Goal: Task Accomplishment & Management: Use online tool/utility

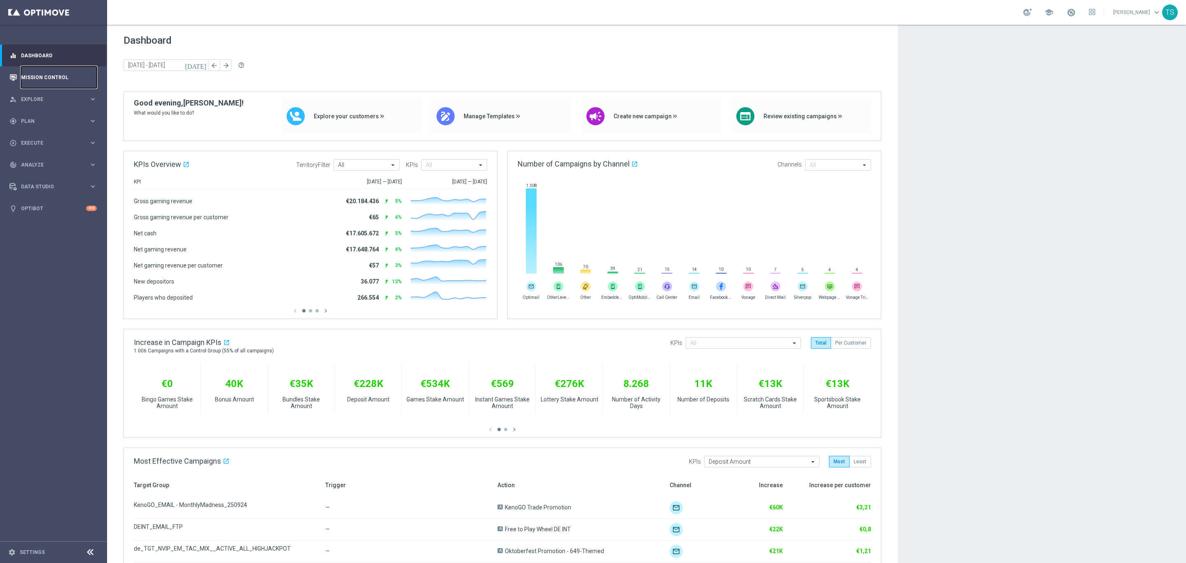
click at [37, 74] on link "Mission Control" at bounding box center [59, 77] width 76 height 22
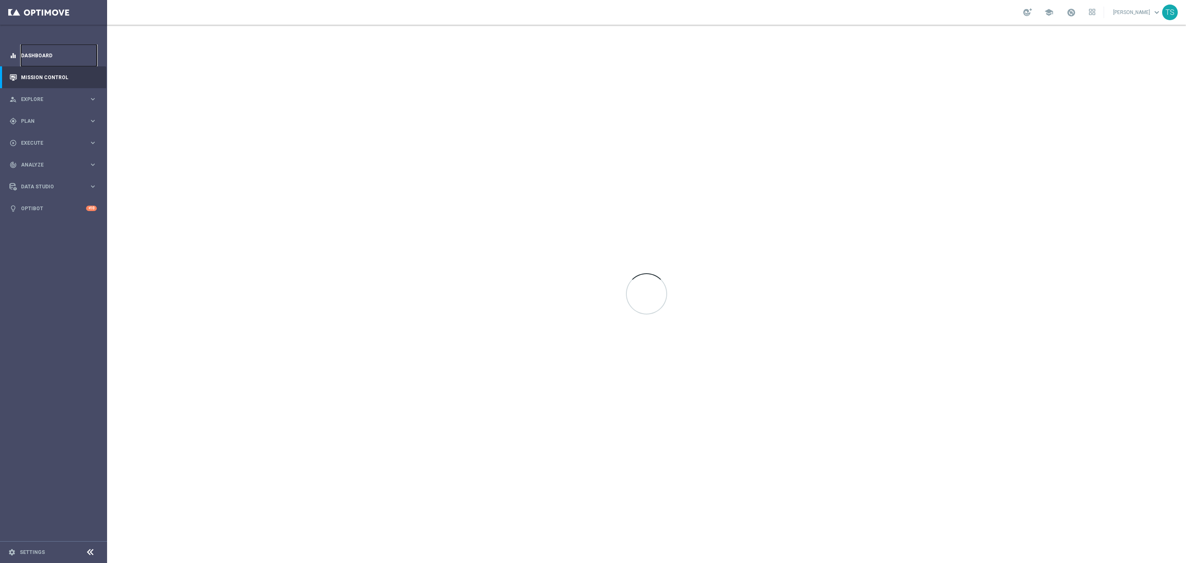
click at [53, 57] on link "Dashboard" at bounding box center [59, 55] width 76 height 22
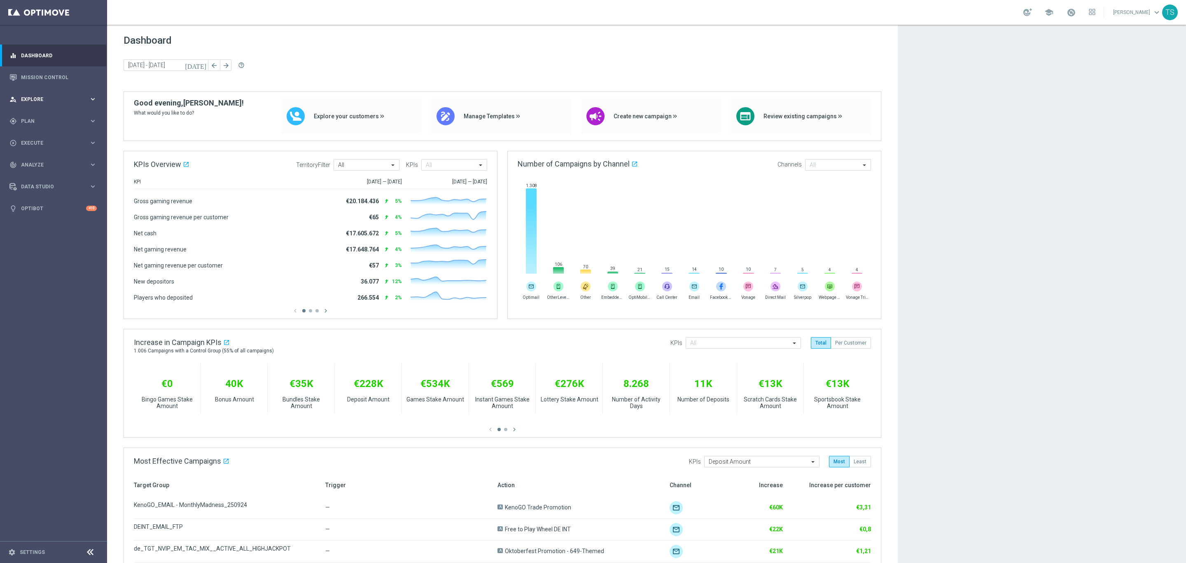
click at [42, 97] on span "Explore" at bounding box center [55, 99] width 68 height 5
click at [45, 114] on link "Customer Explorer" at bounding box center [53, 116] width 64 height 7
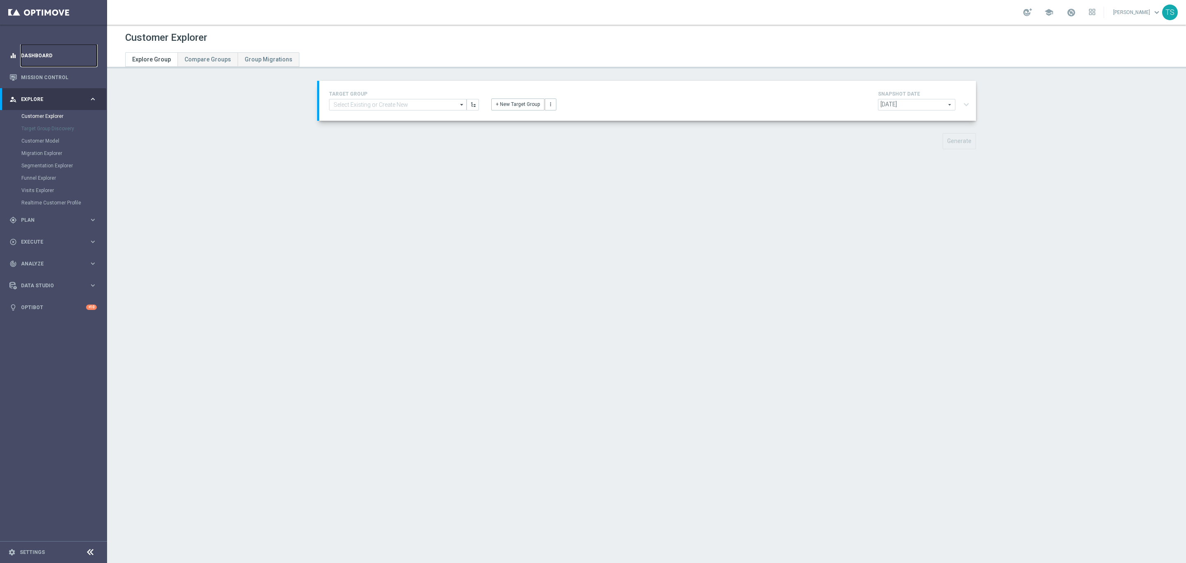
click at [63, 52] on link "Dashboard" at bounding box center [59, 55] width 76 height 22
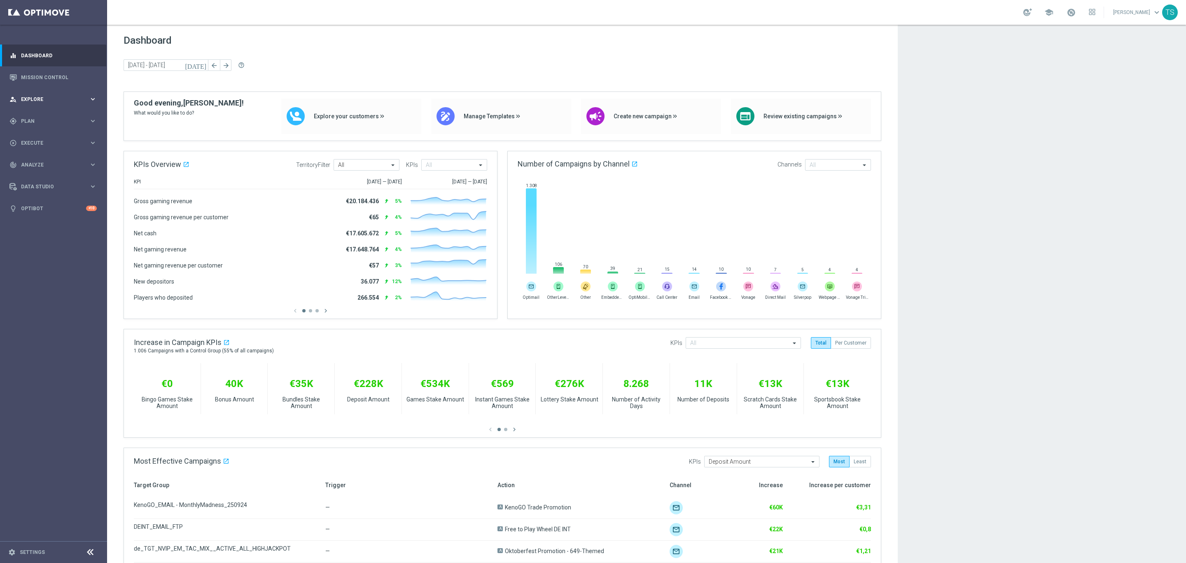
click at [39, 106] on div "person_search Explore keyboard_arrow_right" at bounding box center [53, 99] width 106 height 22
click at [36, 96] on div "person_search Explore" at bounding box center [49, 99] width 80 height 7
click at [33, 120] on span "Plan" at bounding box center [55, 121] width 68 height 5
click at [31, 166] on accordion "Templates keyboard_arrow_right Optimail OptiMobile In-App OptiMobile Push Embed…" at bounding box center [63, 163] width 85 height 12
click at [35, 161] on span "Templates" at bounding box center [51, 162] width 59 height 5
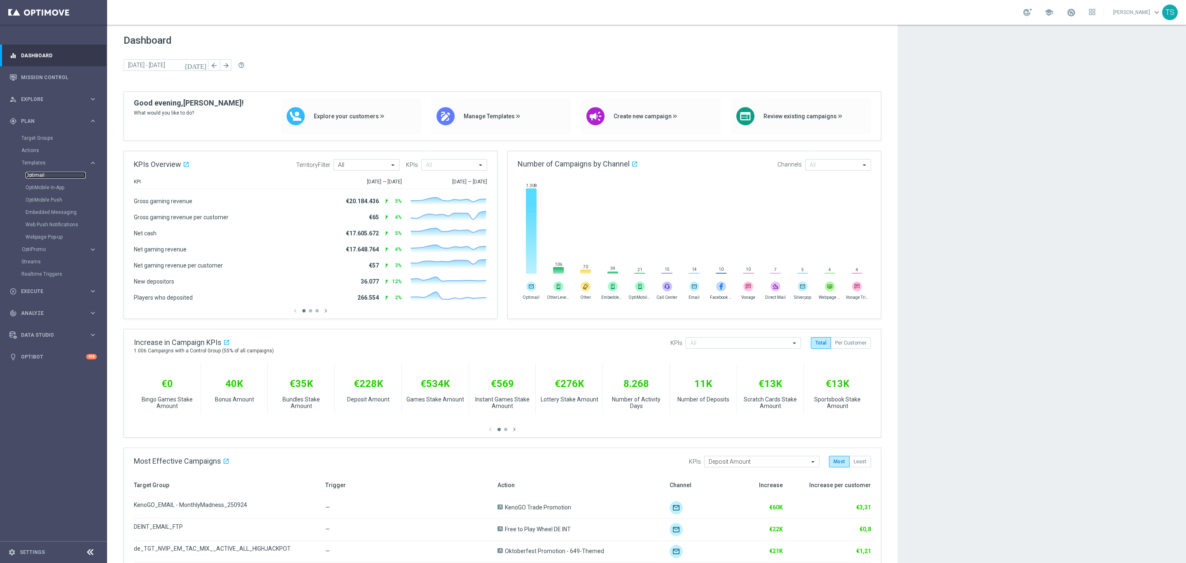
click at [44, 174] on link "Optimail" at bounding box center [56, 175] width 60 height 7
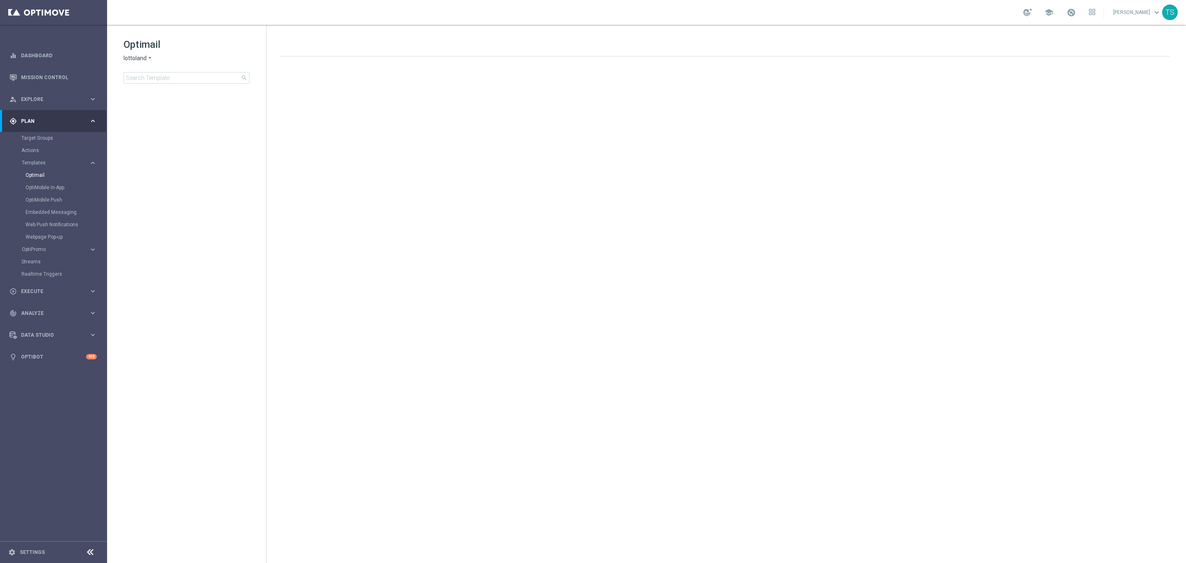
click at [143, 58] on span "lottoland" at bounding box center [135, 58] width 23 height 8
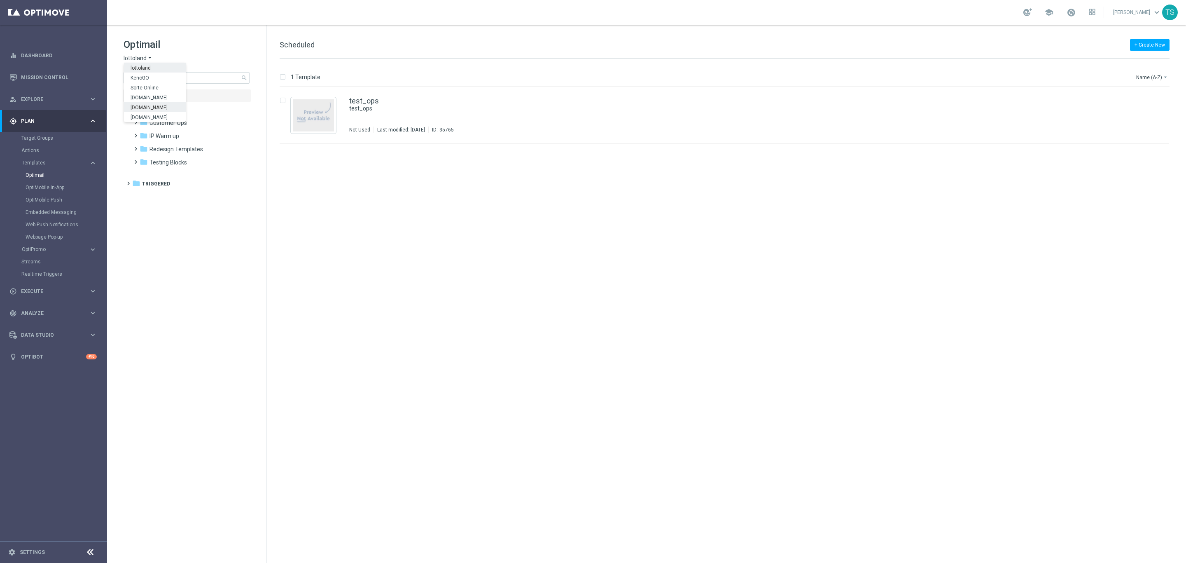
click at [0, 0] on span "[DOMAIN_NAME]" at bounding box center [0, 0] width 0 height 0
click at [180, 76] on input at bounding box center [187, 78] width 126 height 12
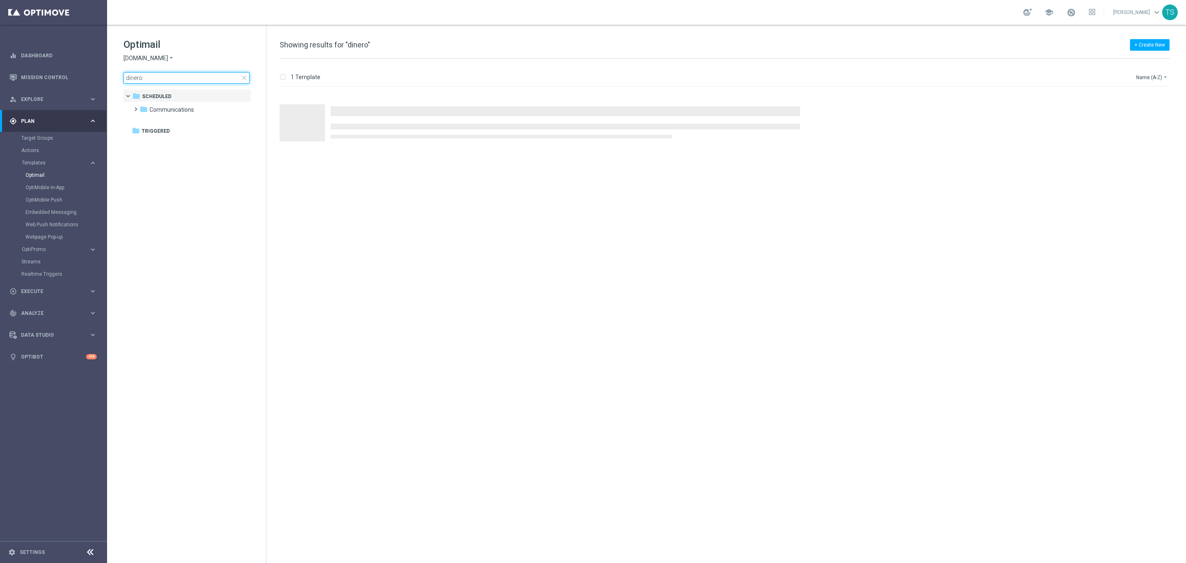
type input "dinero"
click at [168, 63] on div "Optimail [DOMAIN_NAME] arrow_drop_down × [DOMAIN_NAME] dinero close" at bounding box center [195, 61] width 143 height 46
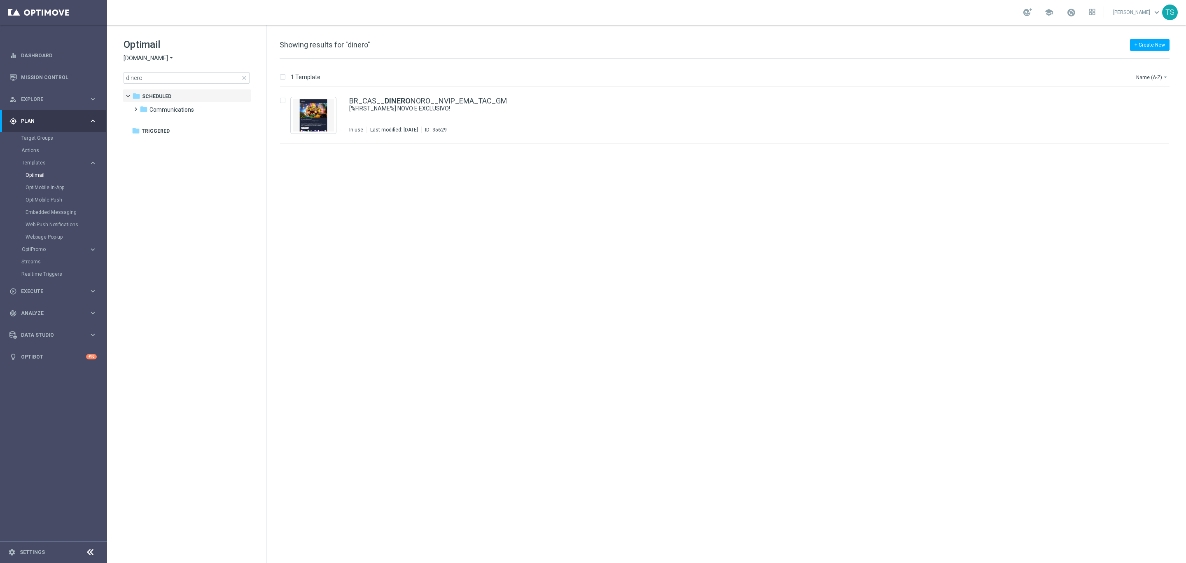
click at [172, 58] on div "[DOMAIN_NAME] arrow_drop_down × [DOMAIN_NAME]" at bounding box center [187, 58] width 126 height 8
click at [168, 58] on icon "arrow_drop_down" at bounding box center [171, 58] width 7 height 8
click at [172, 99] on div "[DOMAIN_NAME]" at bounding box center [155, 97] width 62 height 10
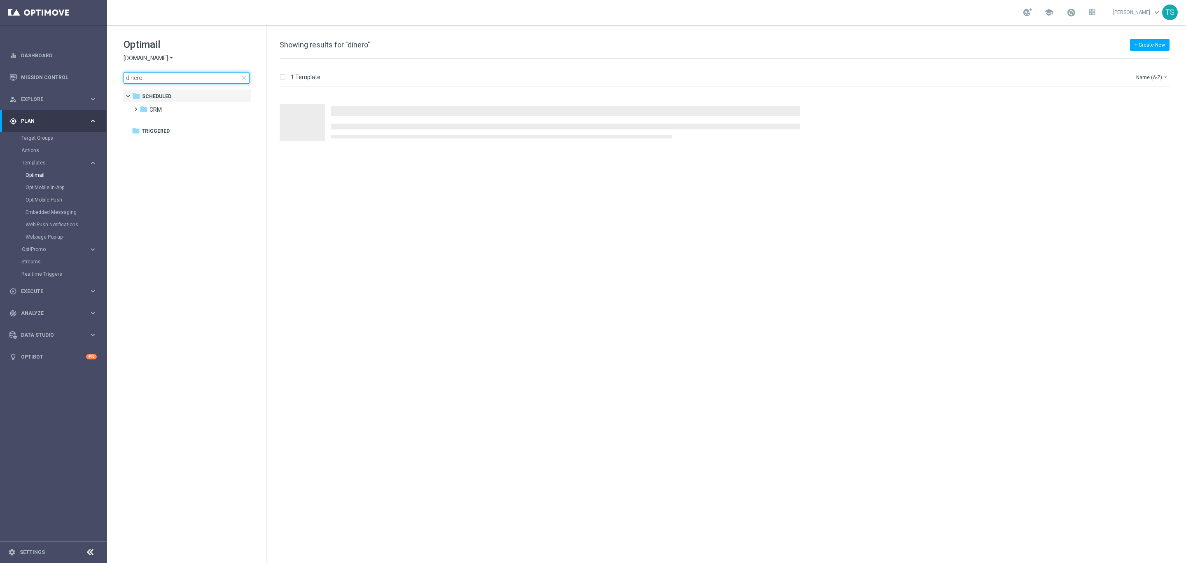
click at [192, 77] on input "dinero" at bounding box center [187, 78] width 126 height 12
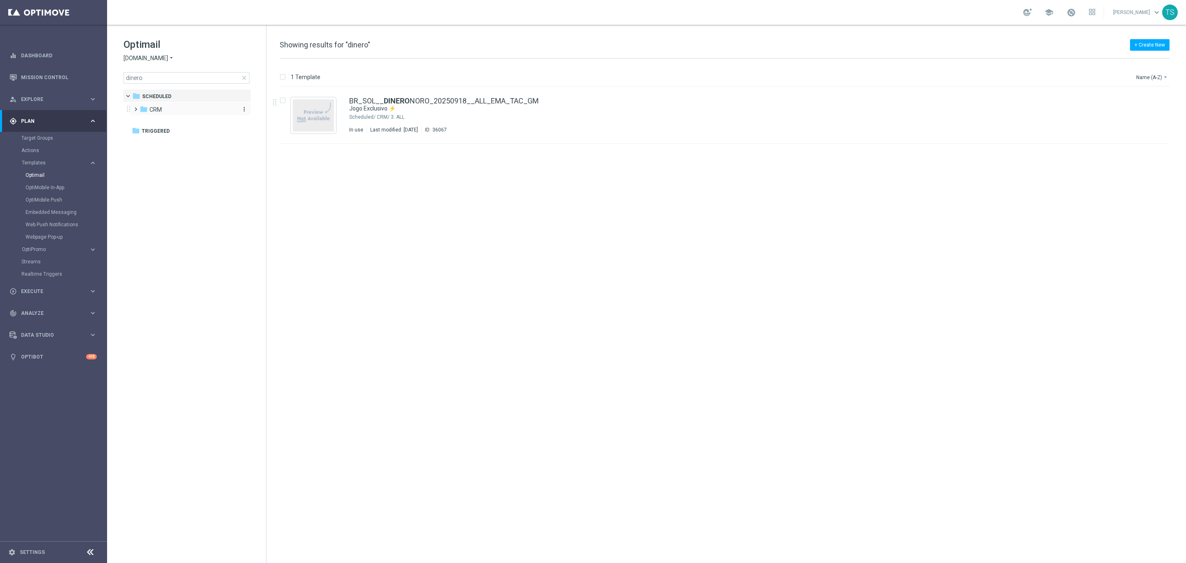
click at [172, 106] on div "folder CRM" at bounding box center [187, 109] width 95 height 9
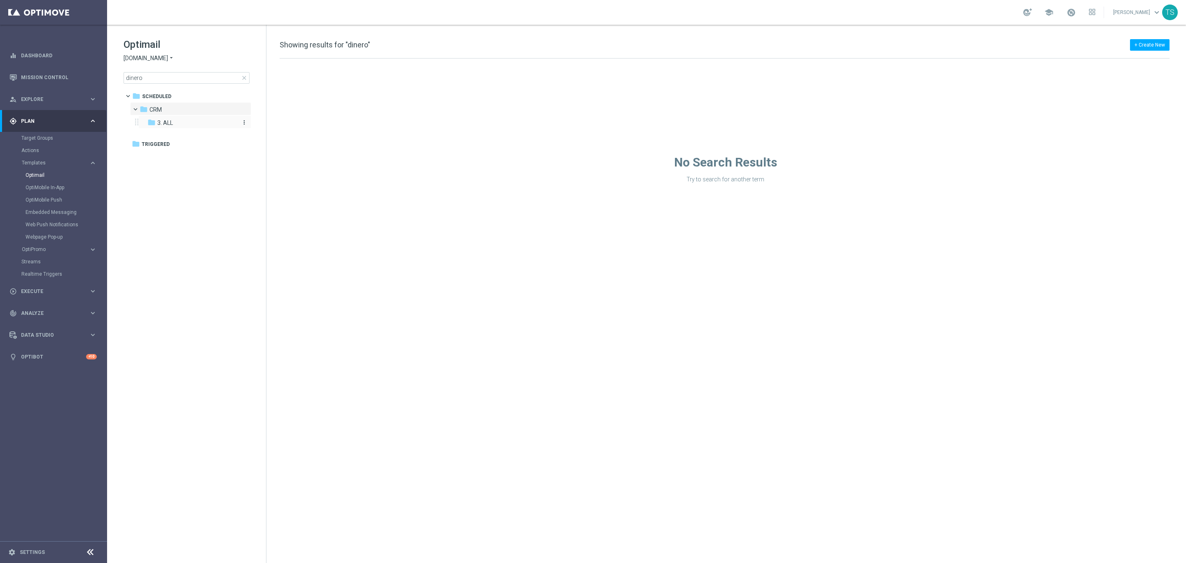
click at [192, 124] on div "folder 3. ALL" at bounding box center [191, 122] width 88 height 9
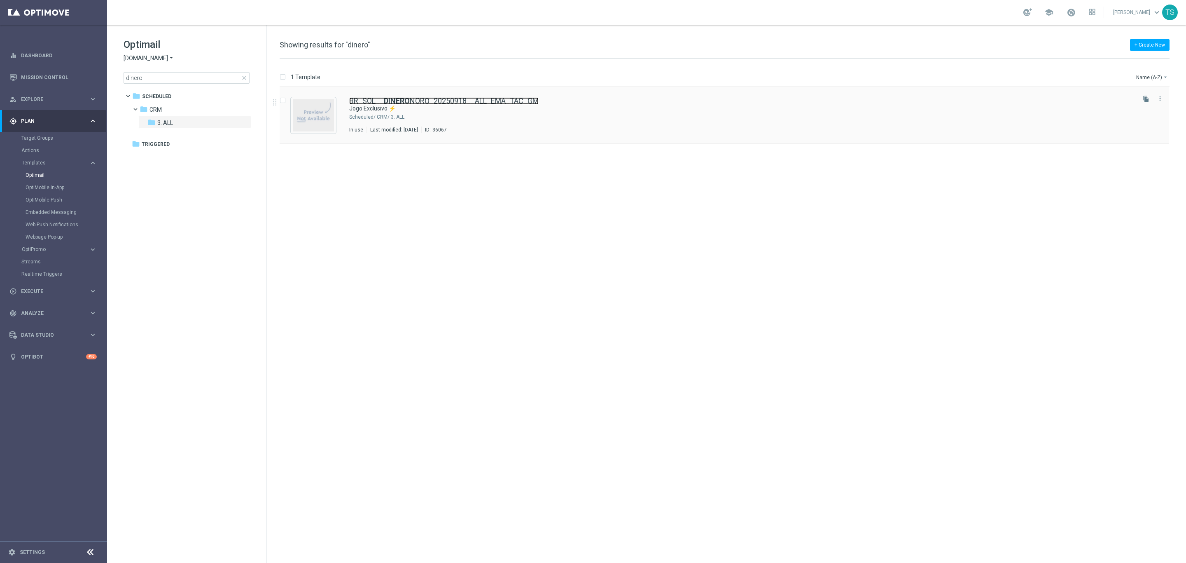
click at [403, 100] on b "DINERO" at bounding box center [397, 100] width 26 height 9
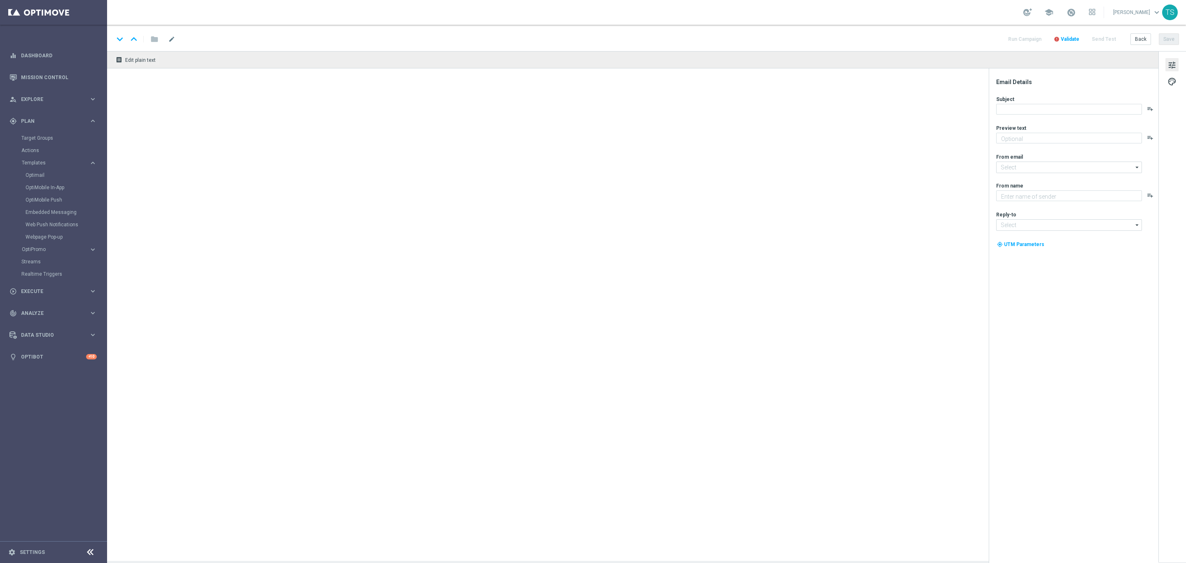
type textarea "Embarque nessa aventura dourada com Dinero N Oro Superbonus!"
type input "[EMAIL_ADDRESS][DOMAIN_NAME]"
type textarea "Sorte Online [PERSON_NAME]"
type input "[EMAIL_ADDRESS][DOMAIN_NAME]"
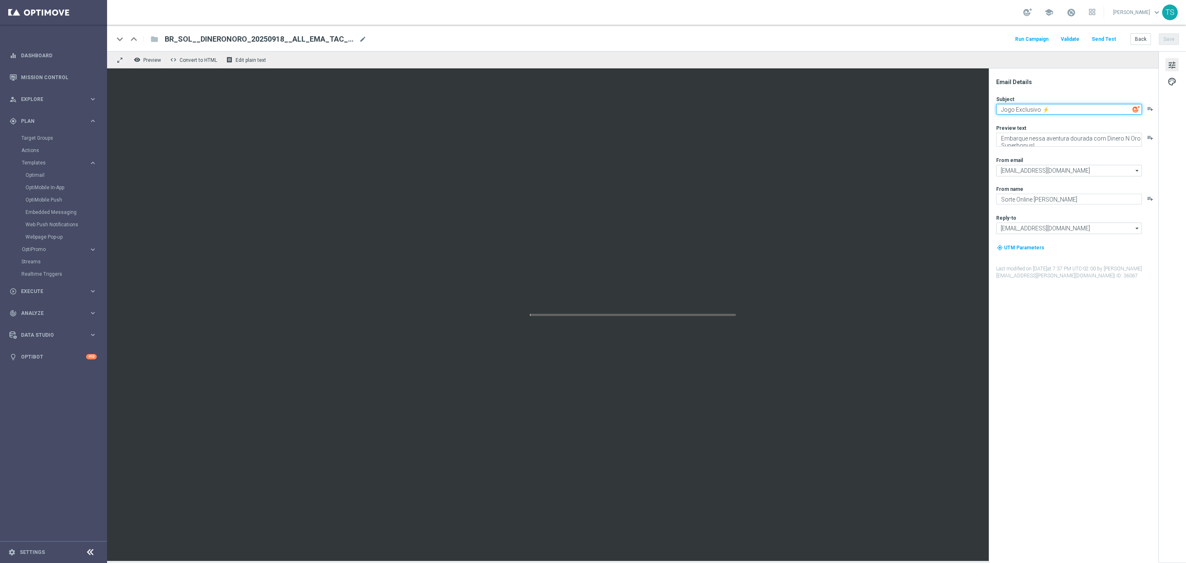
click at [1058, 105] on textarea "Jogo Exclusivo ⚡" at bounding box center [1069, 109] width 146 height 11
click at [1059, 104] on textarea "Jogo Exclusivo ⚡" at bounding box center [1069, 109] width 146 height 11
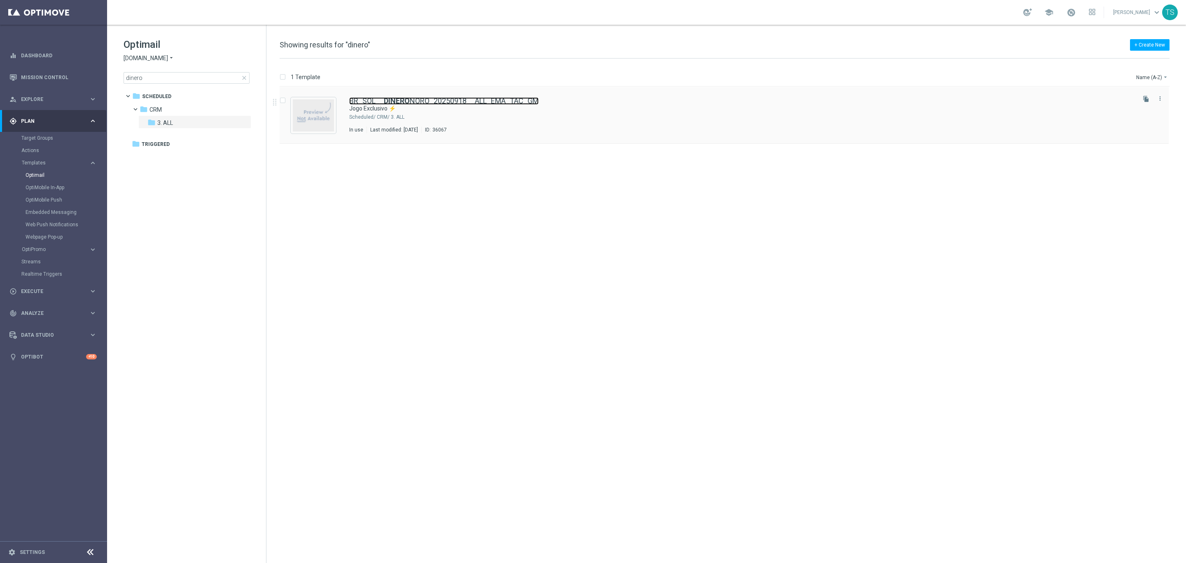
click at [471, 101] on link "BR_SOL__ DINERO NORO_20250918__ALL_EMA_TAC_GM" at bounding box center [443, 100] width 189 height 7
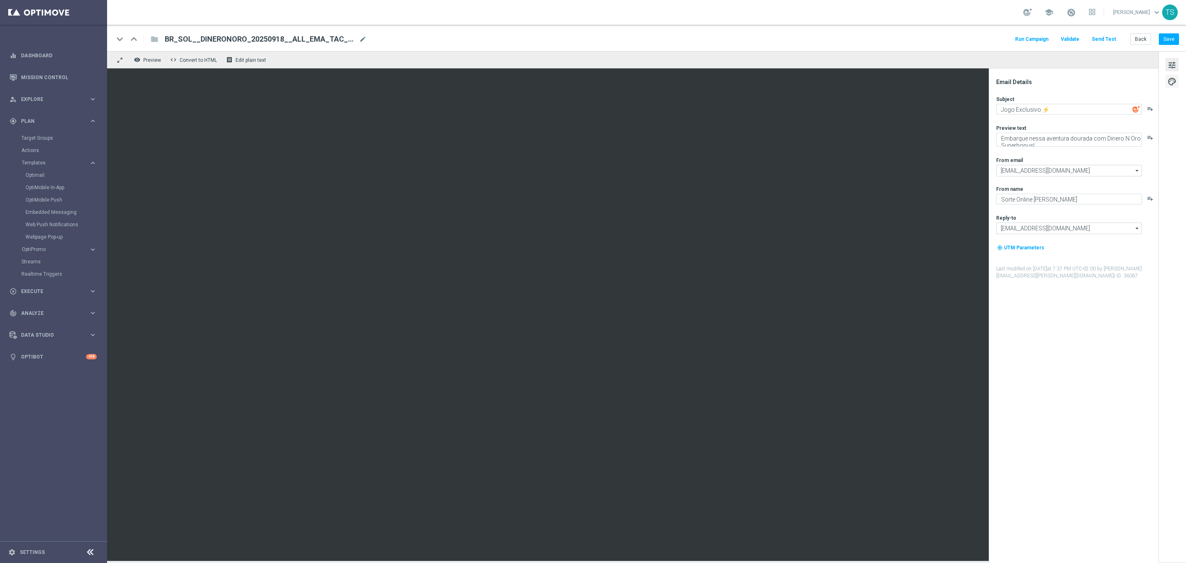
click at [1171, 78] on span "palette" at bounding box center [1172, 81] width 9 height 11
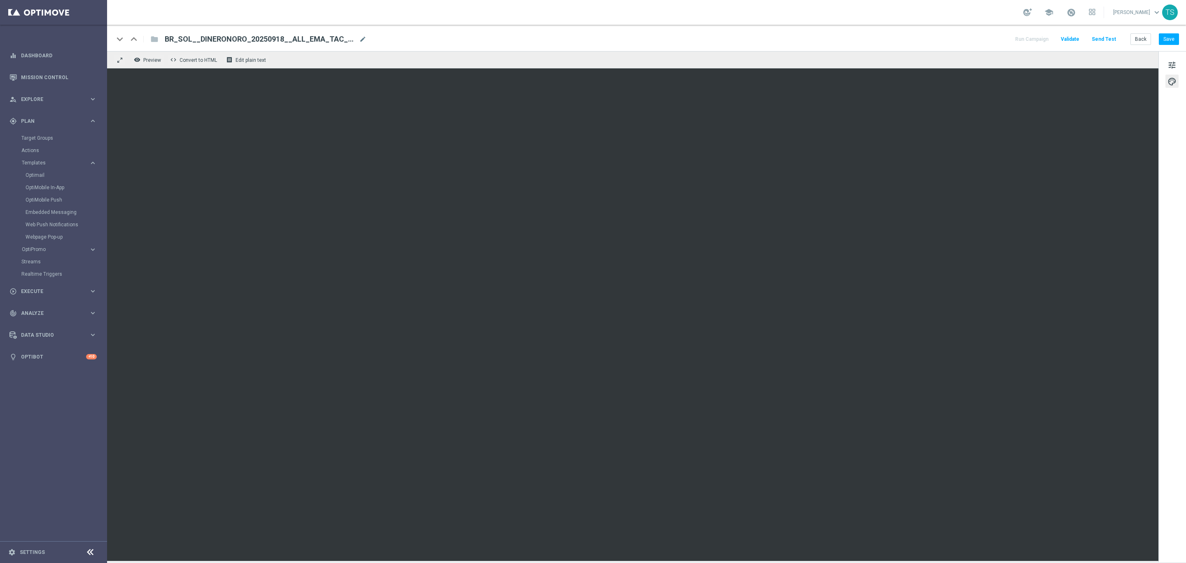
click at [150, 65] on div "remove_red_eye Preview code Convert to HTML receipt Edit plain text" at bounding box center [633, 59] width 1052 height 17
click at [150, 61] on span "Preview" at bounding box center [152, 60] width 18 height 6
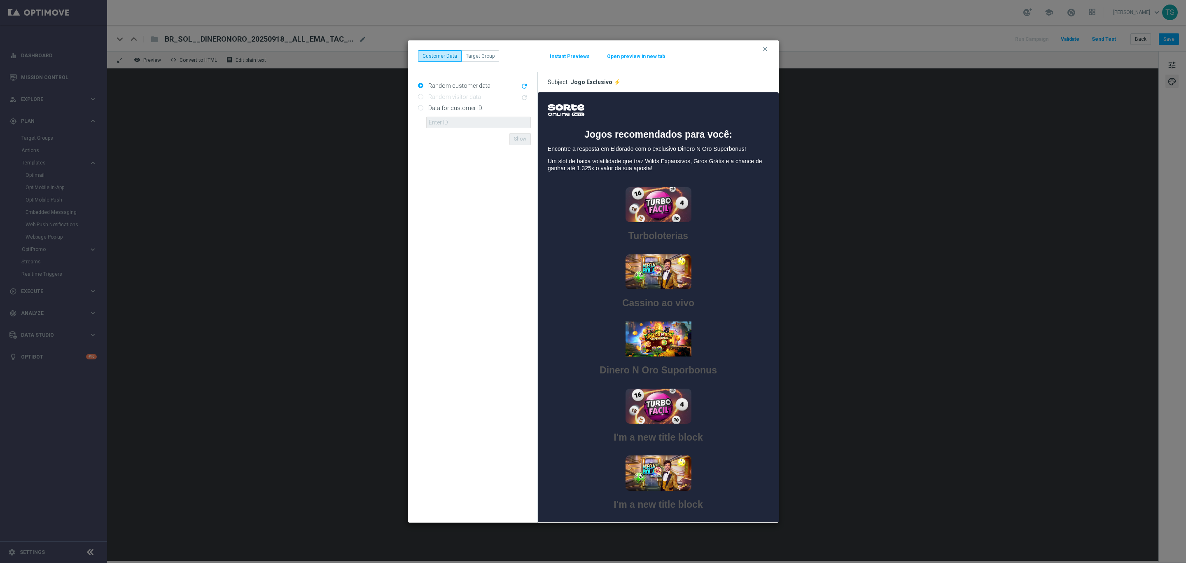
click at [769, 45] on button "clear" at bounding box center [766, 48] width 9 height 7
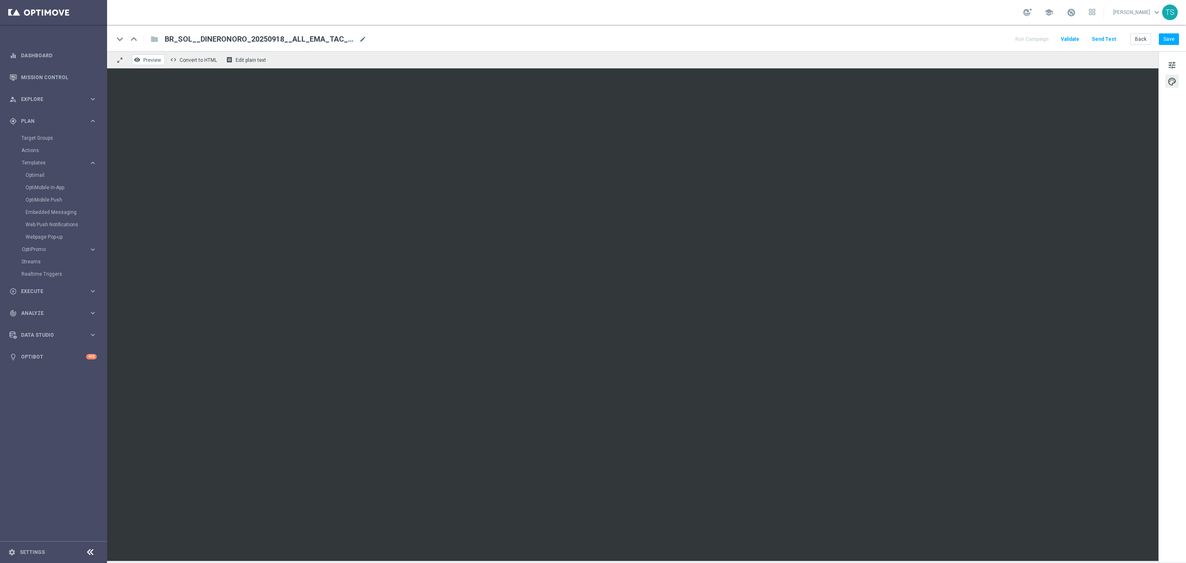
click at [157, 58] on span "Preview" at bounding box center [152, 60] width 18 height 6
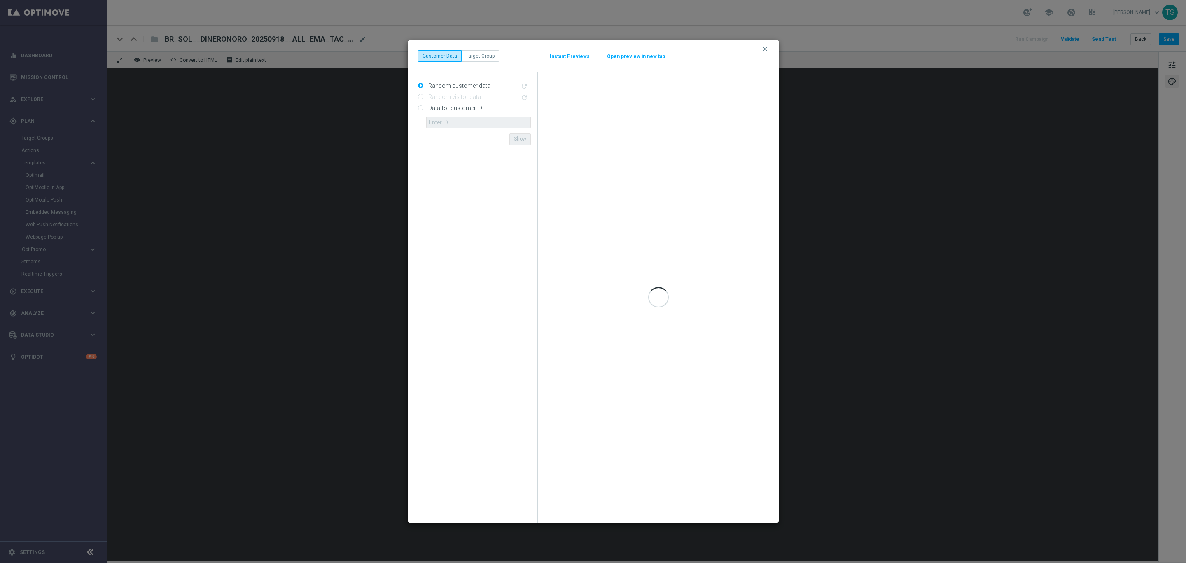
click at [762, 52] on button "clear" at bounding box center [766, 48] width 9 height 7
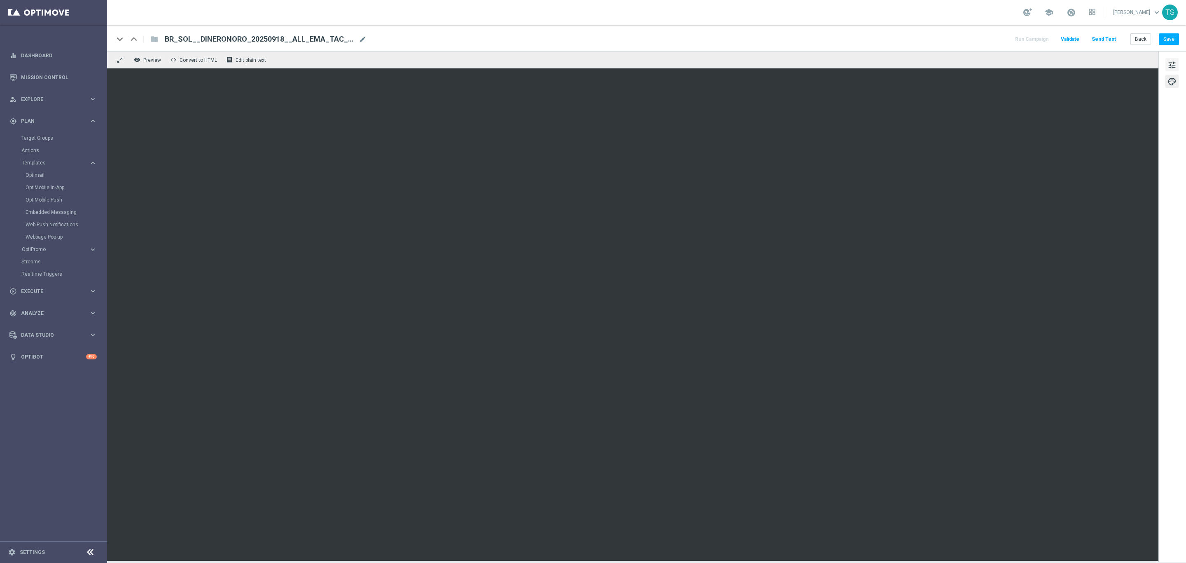
click at [1171, 65] on span "tune" at bounding box center [1172, 65] width 9 height 11
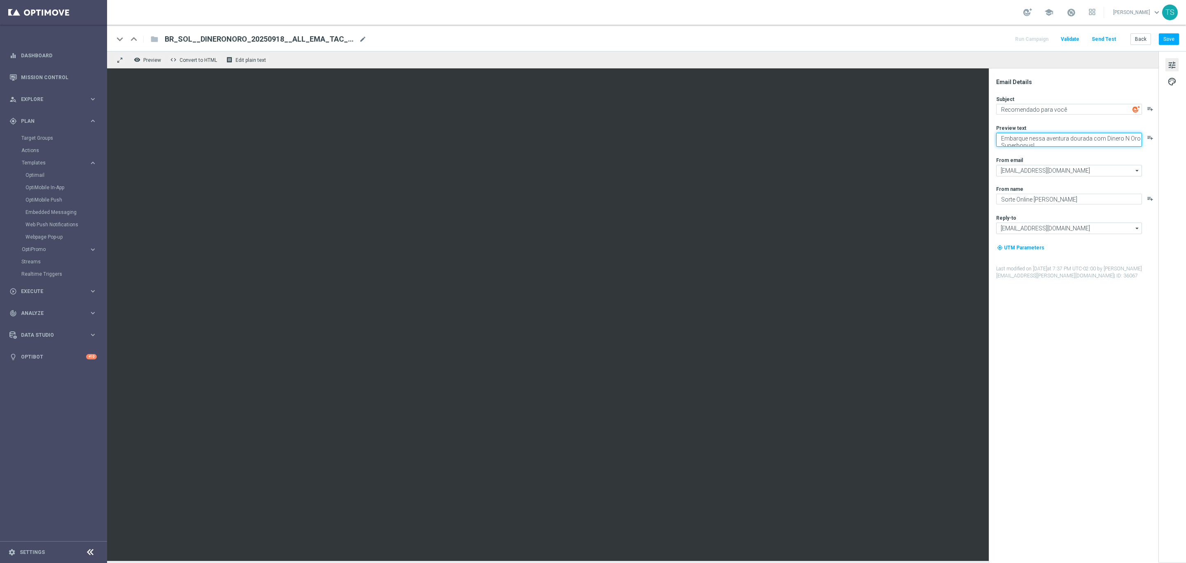
drag, startPoint x: 1002, startPoint y: 138, endPoint x: 1068, endPoint y: 157, distance: 68.3
click at [1068, 157] on div "Subject Recomendado para você playlist_add Preview text Embarque nessa aventura…" at bounding box center [1076, 188] width 161 height 184
click at [1074, 109] on textarea "Recomendado para você" at bounding box center [1069, 109] width 146 height 11
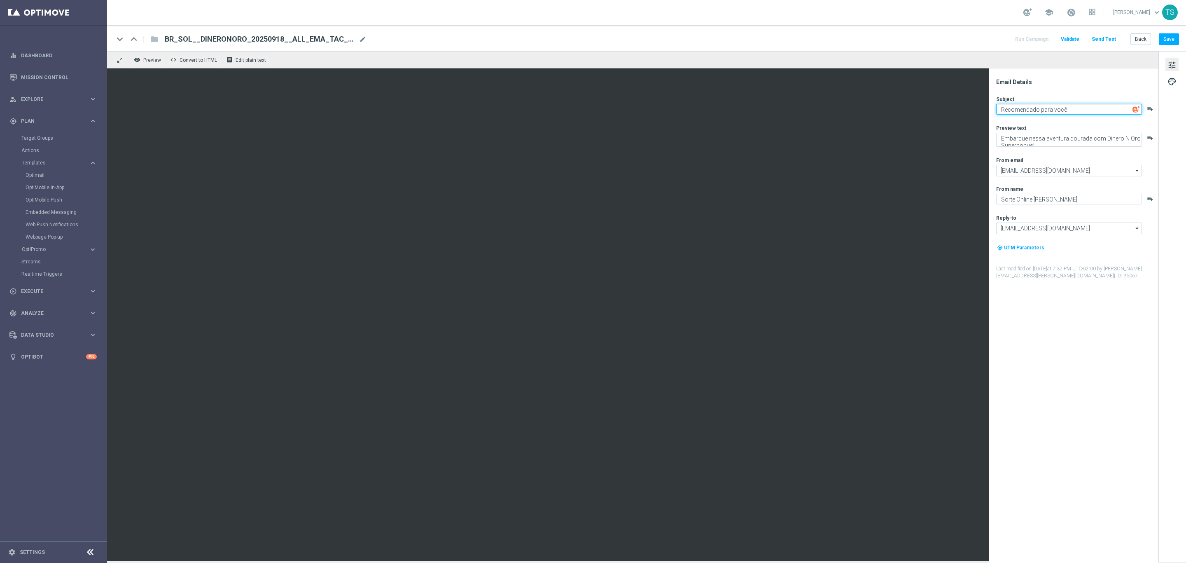
paste textarea "ções exclusivas"
drag, startPoint x: 1071, startPoint y: 109, endPoint x: 1148, endPoint y: 109, distance: 76.6
click at [1148, 109] on div "Recomendações exclusivas para você playlist_add" at bounding box center [1076, 109] width 161 height 11
type textarea "Recomendações exclusivas!"
click at [1022, 133] on textarea "Embarque nessa aventura dourada com Dinero N Oro Superbonus!" at bounding box center [1069, 140] width 146 height 14
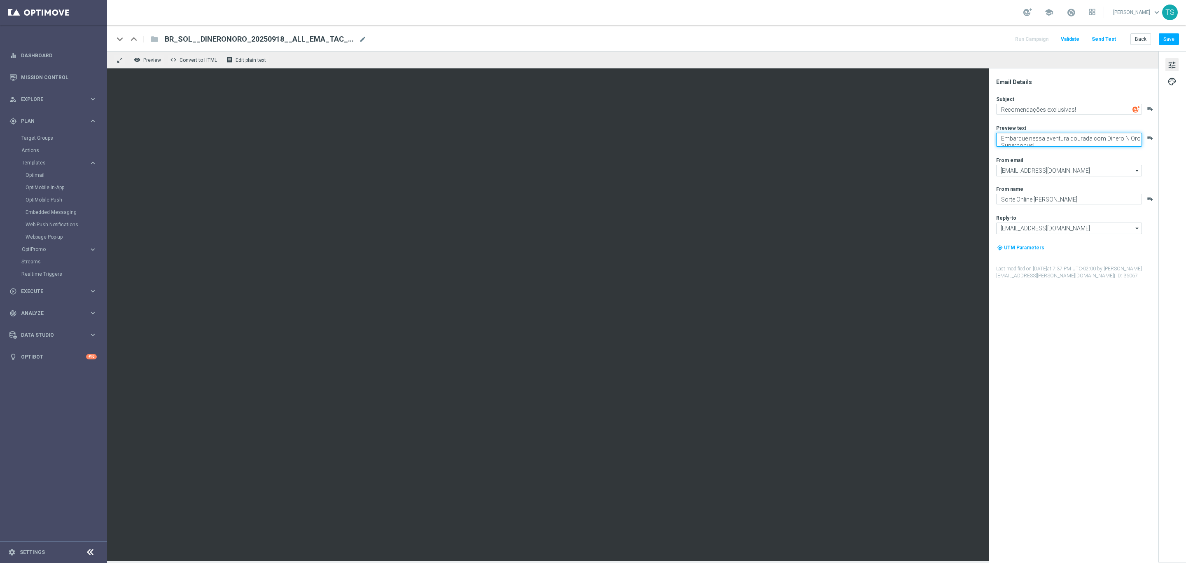
click at [1022, 133] on textarea "Embarque nessa aventura dourada com Dinero N Oro Superbonus!" at bounding box center [1069, 140] width 146 height 14
paste textarea "[DEMOGRAPHIC_DATA] em títulos selecionados e aumente suas chances de ganhar hoj…"
type textarea "[DEMOGRAPHIC_DATA] em títulos selecionados e aumente suas chances de ganhar hoj…"
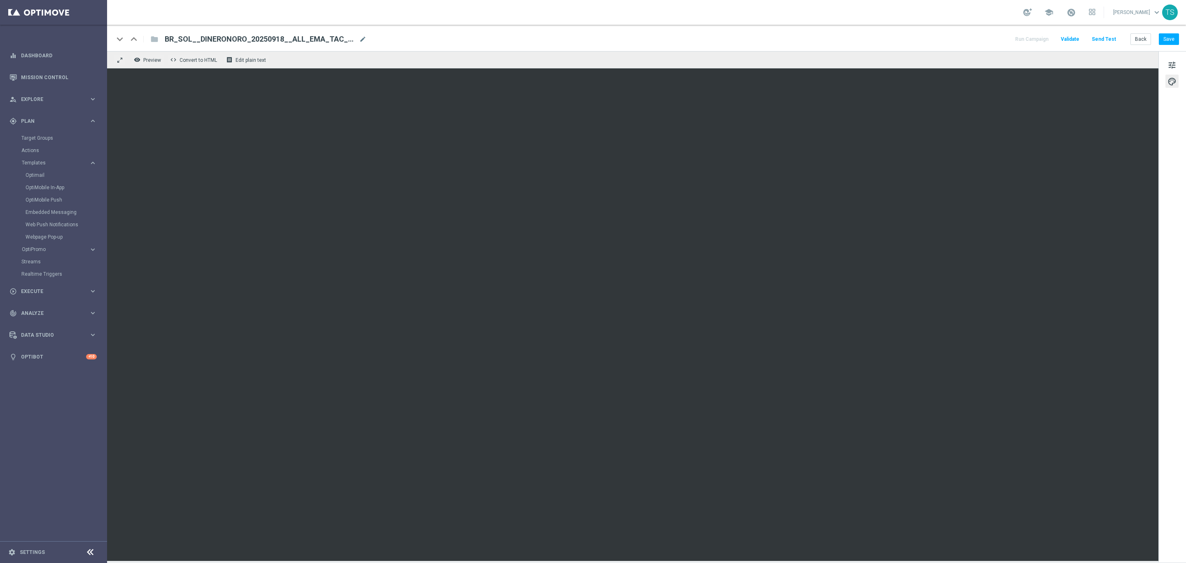
click at [236, 37] on span "BR_SOL__DINERONORO_20250918__ALL_EMA_TAC_GM" at bounding box center [260, 39] width 191 height 10
click at [231, 39] on input "BR_SOL__DINERONORO_20250918__ALL_EMA_TAC_GM" at bounding box center [267, 39] width 204 height 11
click at [217, 37] on input "BR_SOL__DINERONORO_20250918__ALL_EMA_TAC_GM" at bounding box center [267, 39] width 204 height 11
click at [227, 36] on input "BR_SOL__DINERONORO_20250918__ALL_EMA_TAC_GM" at bounding box center [267, 39] width 204 height 11
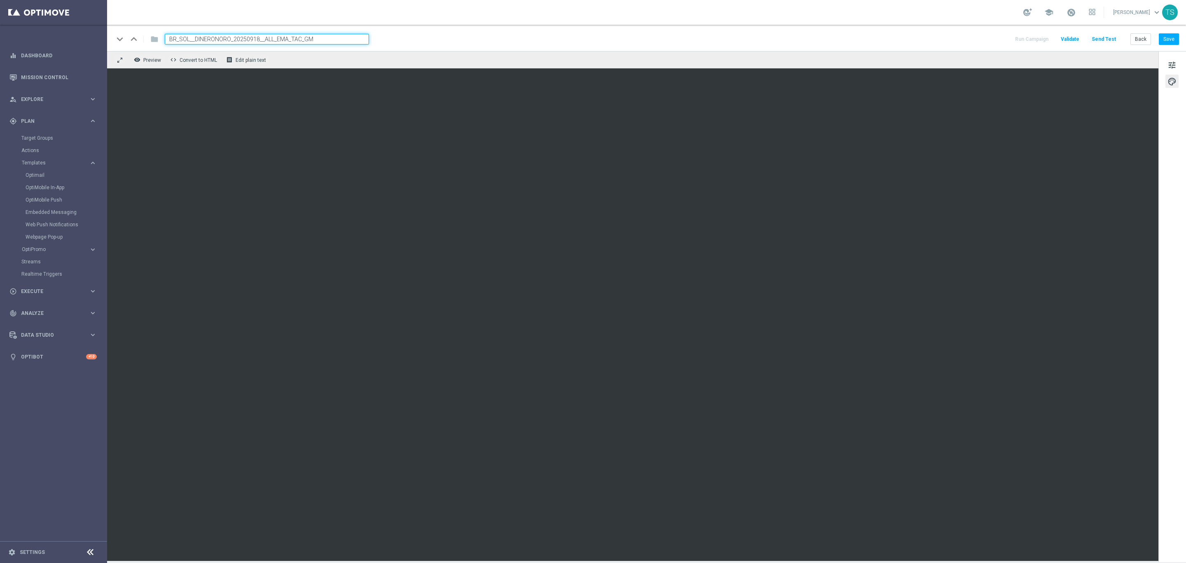
drag, startPoint x: 257, startPoint y: 37, endPoint x: 196, endPoint y: 35, distance: 61.4
click at [196, 35] on input "BR_SOL__DINERONORO_20250918__ALL_EMA_TAC_GM" at bounding box center [267, 39] width 204 height 11
click at [348, 36] on input "BR_SOL__RECOMENDADOS__ALL_EMA_TAC_GM" at bounding box center [267, 39] width 204 height 11
type input "BR_SOL__RECOMENDADOS__ALL_EMA_TAC_GM"
click at [299, 39] on input "BR_SOL__RECOMENDADOS__ALL_EMA_TAC_GM" at bounding box center [267, 39] width 204 height 11
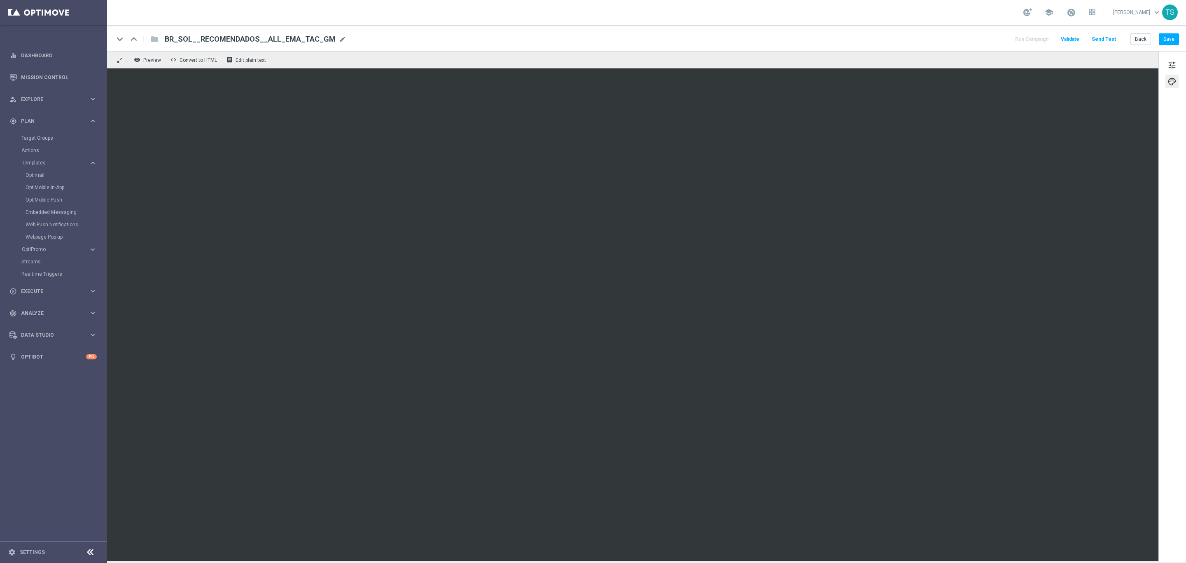
click at [470, 35] on div "keyboard_arrow_down keyboard_arrow_up folder BR_SOL__RECOMENDADOS__ALL_EMA_TAC_…" at bounding box center [647, 39] width 1066 height 11
click at [1168, 40] on button "Save" at bounding box center [1169, 39] width 20 height 12
click at [1042, 37] on button "Run Campaign" at bounding box center [1032, 39] width 36 height 11
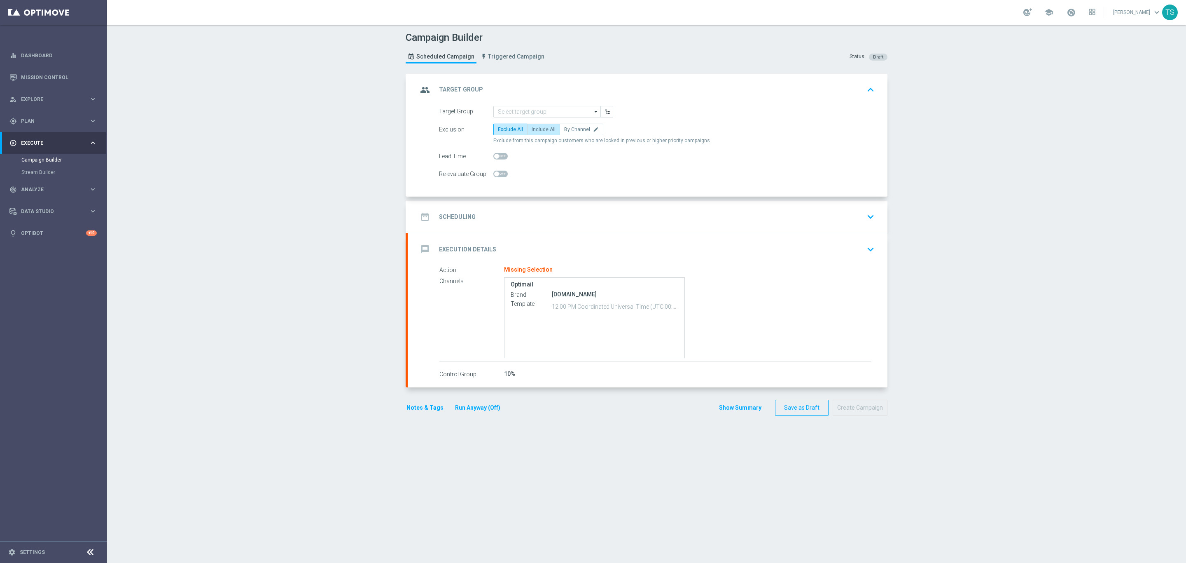
click at [528, 133] on label "Include All" at bounding box center [543, 130] width 33 height 12
click at [532, 133] on input "Include All" at bounding box center [534, 130] width 5 height 5
radio input "true"
click at [553, 110] on input at bounding box center [547, 112] width 108 height 12
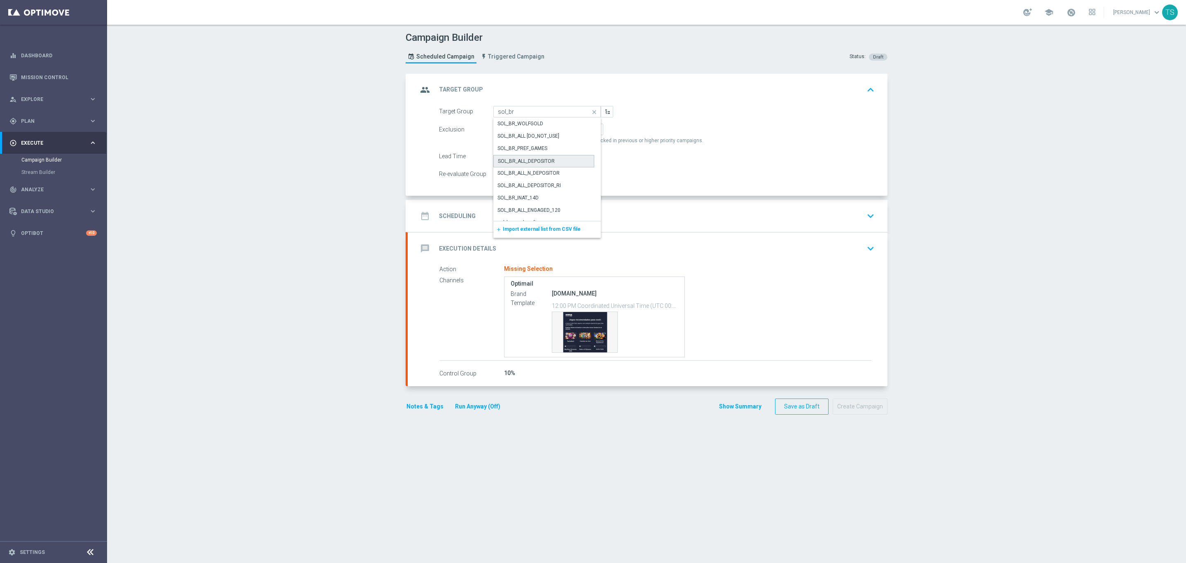
click at [562, 164] on div "SOL_BR_ALL_DEPOSITOR" at bounding box center [543, 161] width 101 height 12
type input "SOL_BR_ALL_DEPOSITOR"
click at [865, 217] on icon "keyboard_arrow_down" at bounding box center [871, 216] width 12 height 12
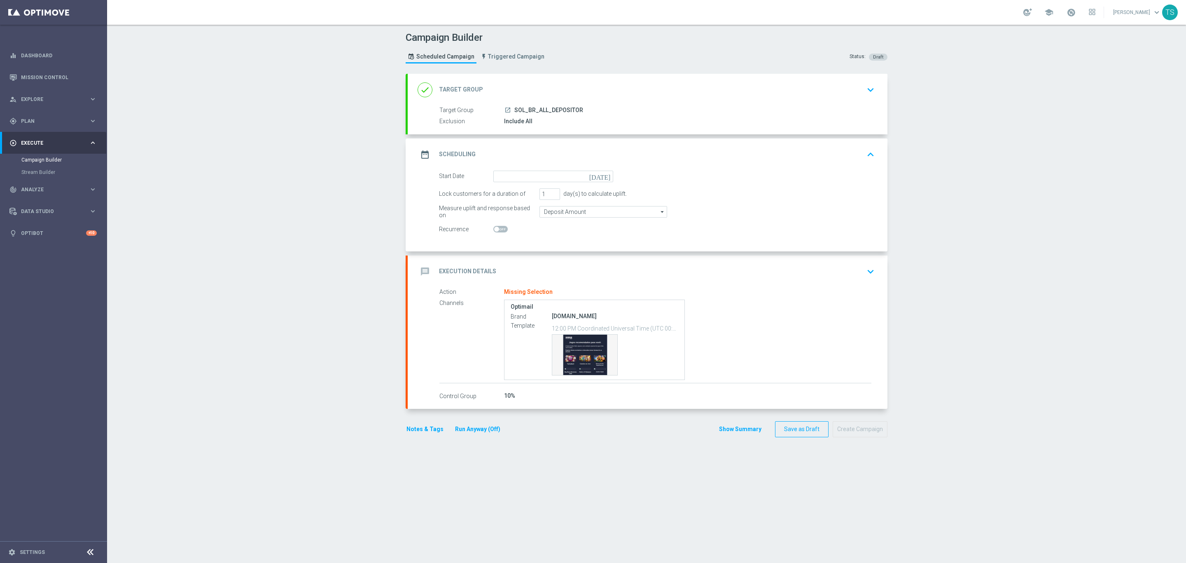
click at [606, 174] on icon "[DATE]" at bounding box center [601, 175] width 24 height 9
click at [582, 264] on span "27" at bounding box center [586, 261] width 13 height 13
type input "[DATE]"
click at [867, 276] on icon "keyboard_arrow_down" at bounding box center [871, 271] width 12 height 12
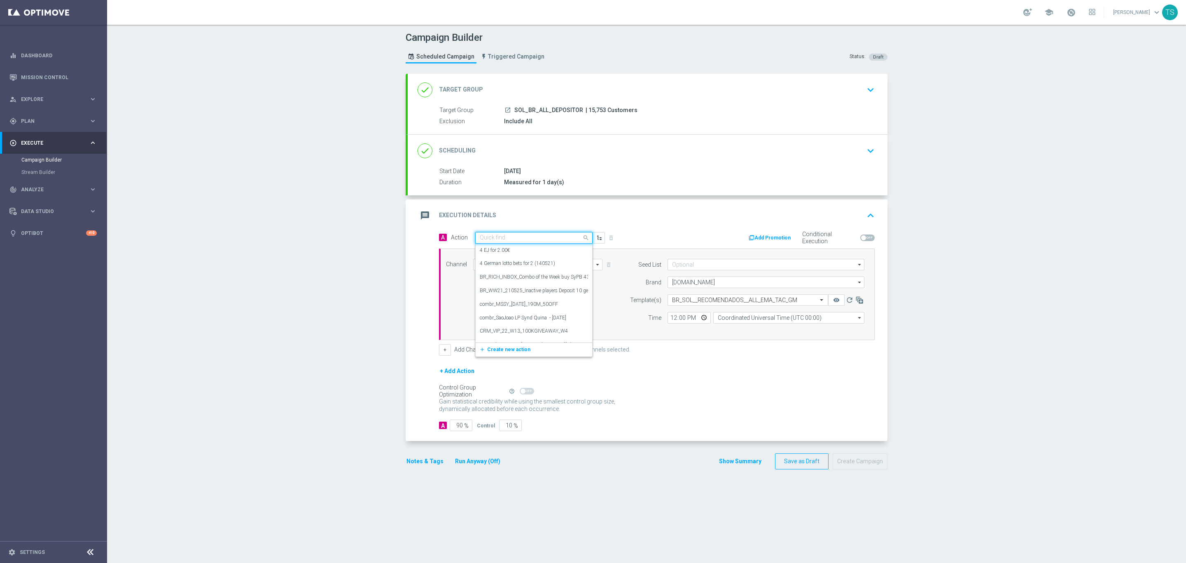
click at [523, 240] on input "text" at bounding box center [526, 237] width 92 height 7
type input "recome"
click at [524, 262] on button "add_new Create new action" at bounding box center [533, 263] width 114 height 9
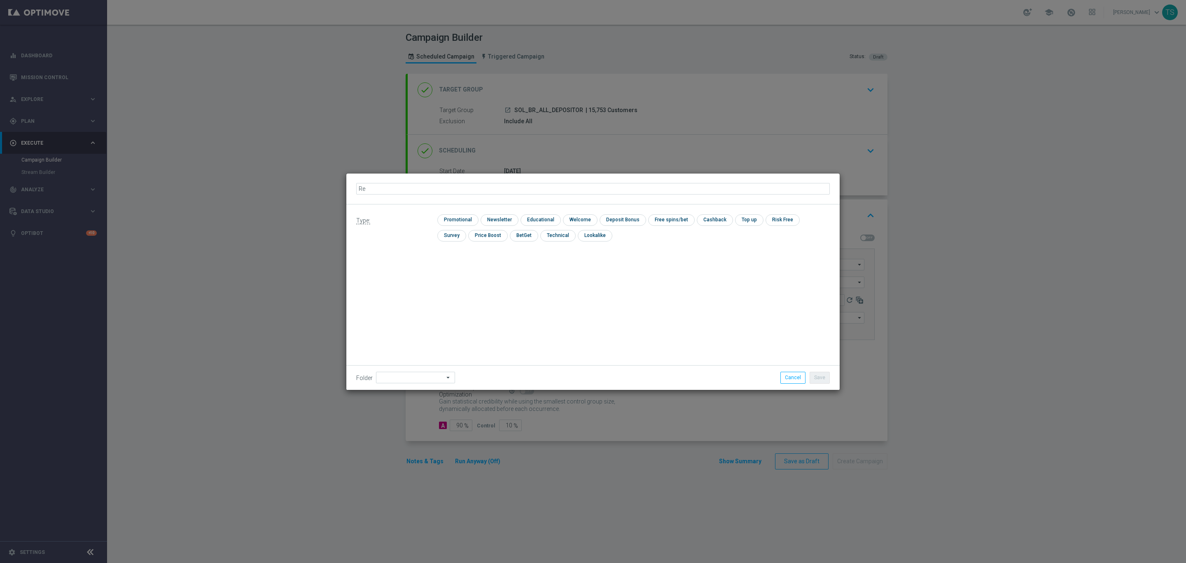
type input "R"
type input "PT_BR_SOL_RECOMENDADOS"
click at [466, 222] on input "checkbox" at bounding box center [456, 219] width 39 height 11
checkbox input "true"
click at [388, 375] on input at bounding box center [415, 378] width 79 height 12
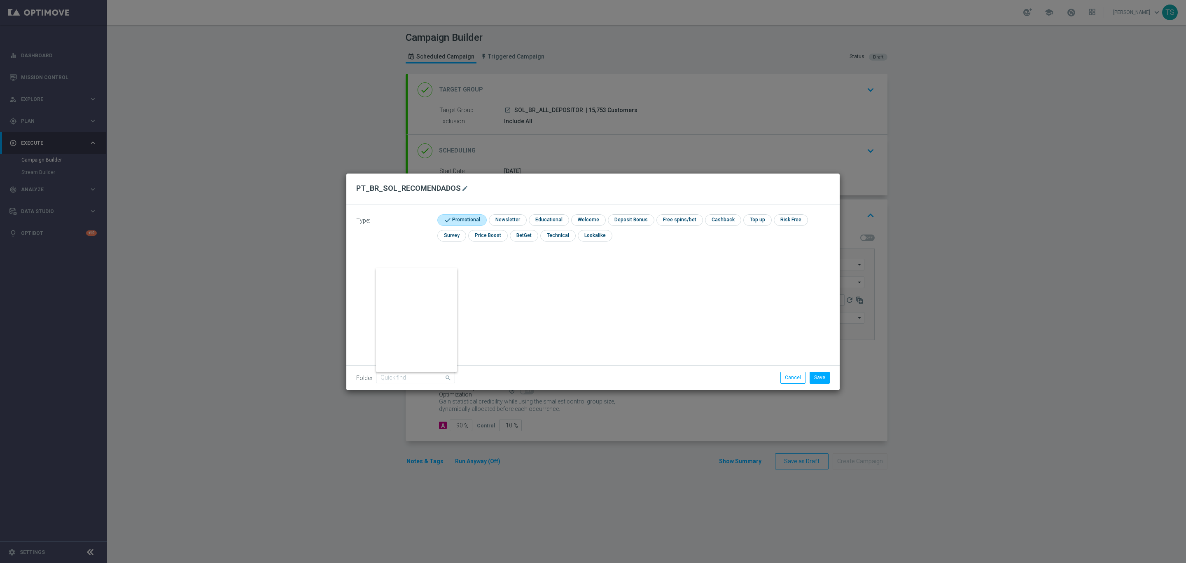
scroll to position [2916, 0]
click at [414, 379] on input at bounding box center [415, 378] width 79 height 12
type input "S"
type input "BR"
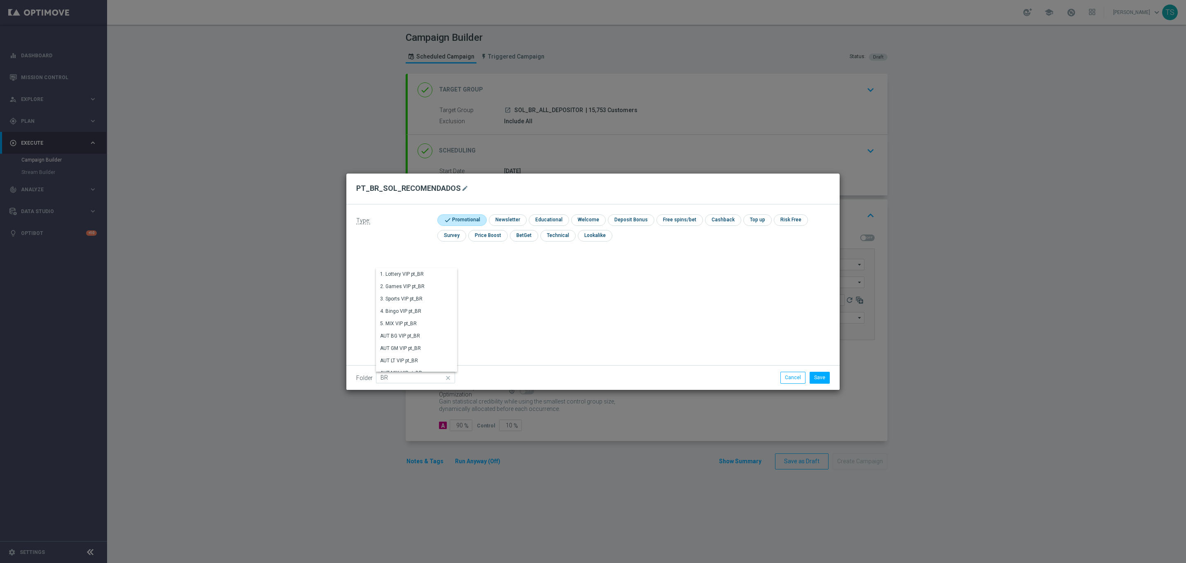
click at [814, 347] on div "Type: check Promotional check Newsletter check Educational check Welcome check …" at bounding box center [592, 296] width 493 height 185
click at [811, 376] on button "Save" at bounding box center [820, 378] width 20 height 12
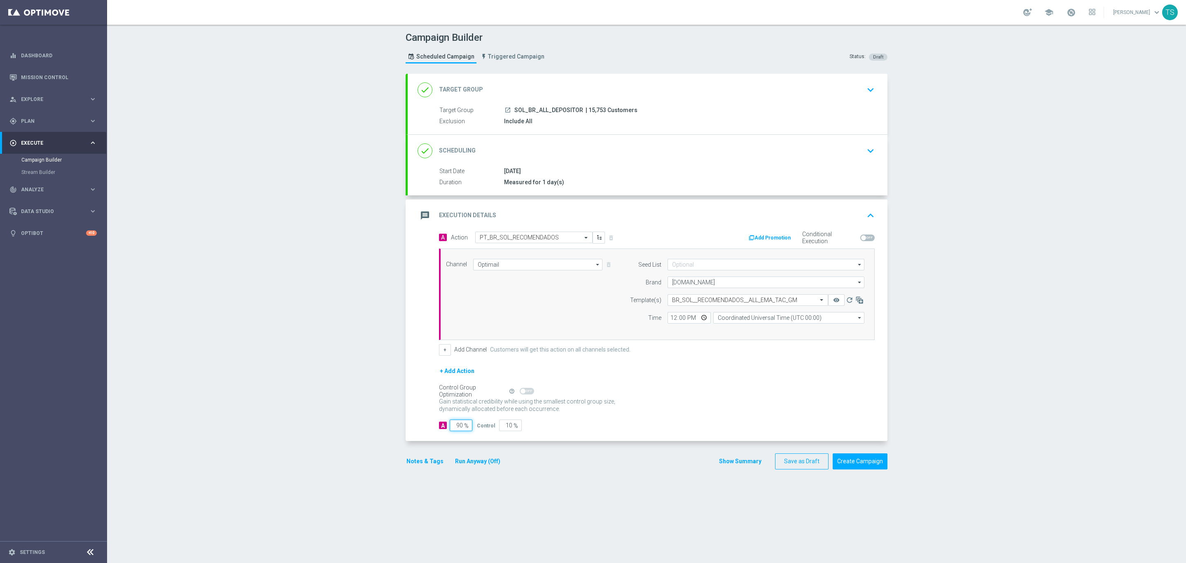
drag, startPoint x: 450, startPoint y: 429, endPoint x: 495, endPoint y: 429, distance: 44.5
click at [492, 429] on div "A 90 % Control 10 %" at bounding box center [657, 425] width 436 height 12
type input "10"
type input "90"
type input "100"
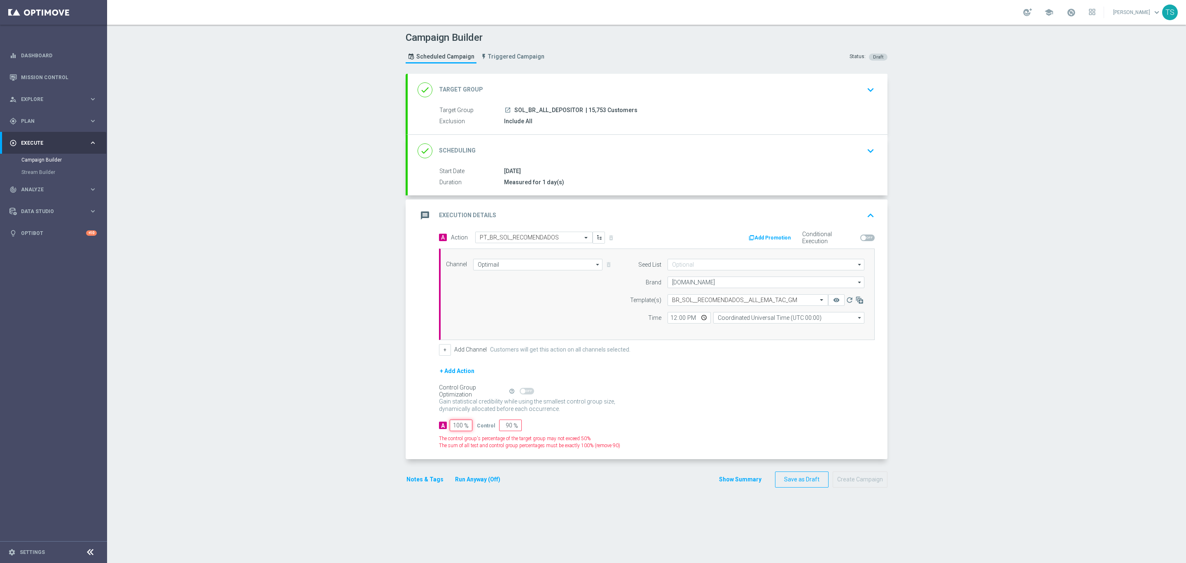
type input "0"
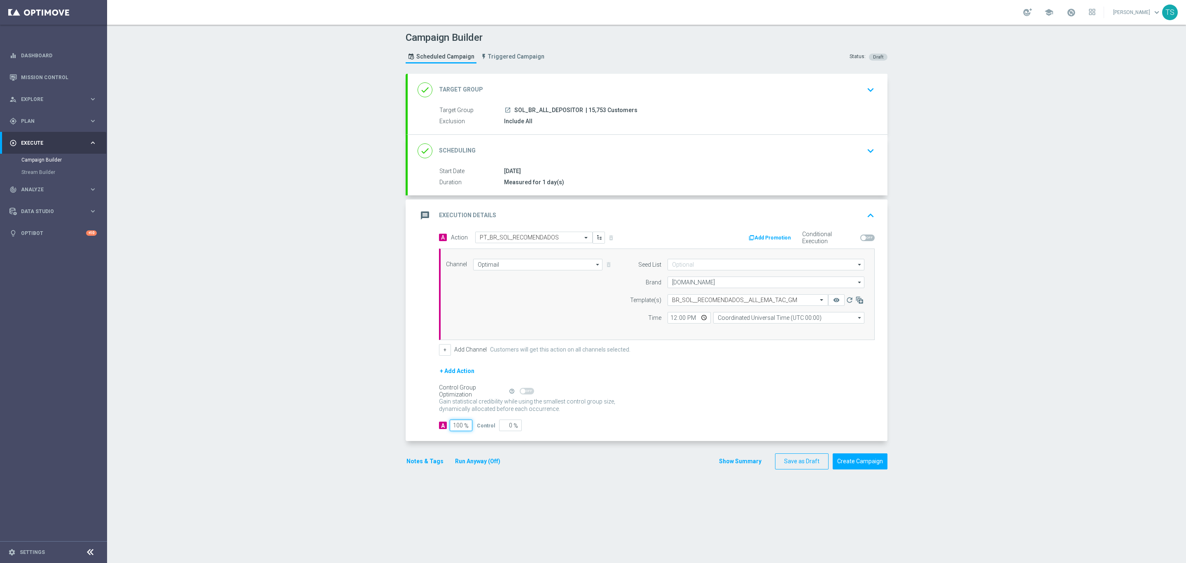
type input "100"
click at [673, 395] on div "Control Group Optimization Self Optimizing Campaign help_outline" at bounding box center [657, 390] width 436 height 9
click at [807, 323] on input "Coordinated Universal Time (UTC 00:00)" at bounding box center [788, 318] width 151 height 12
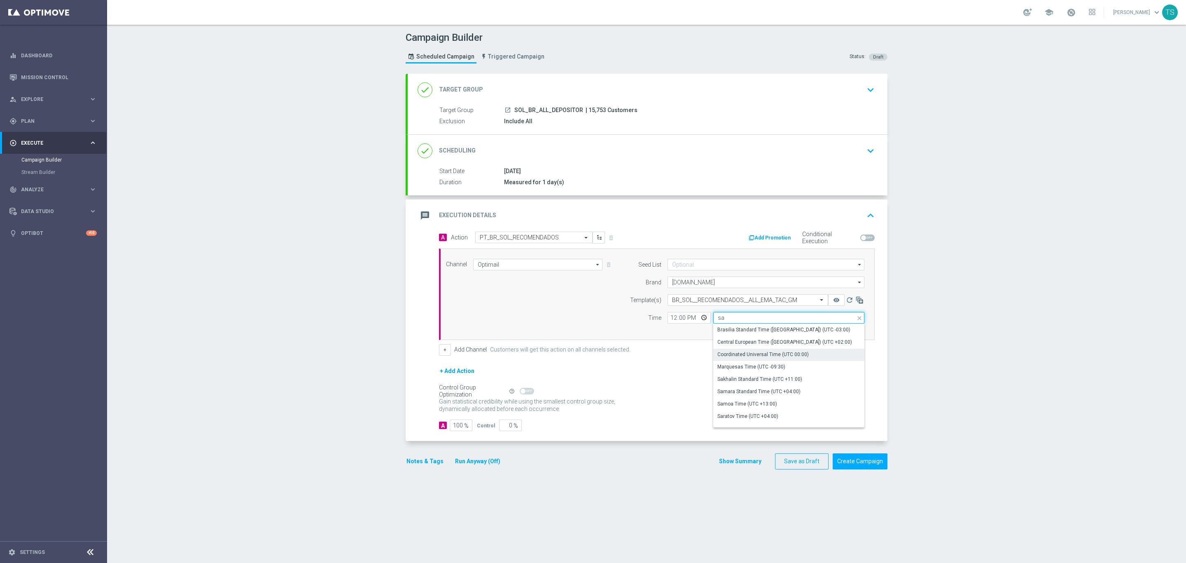
type input "s"
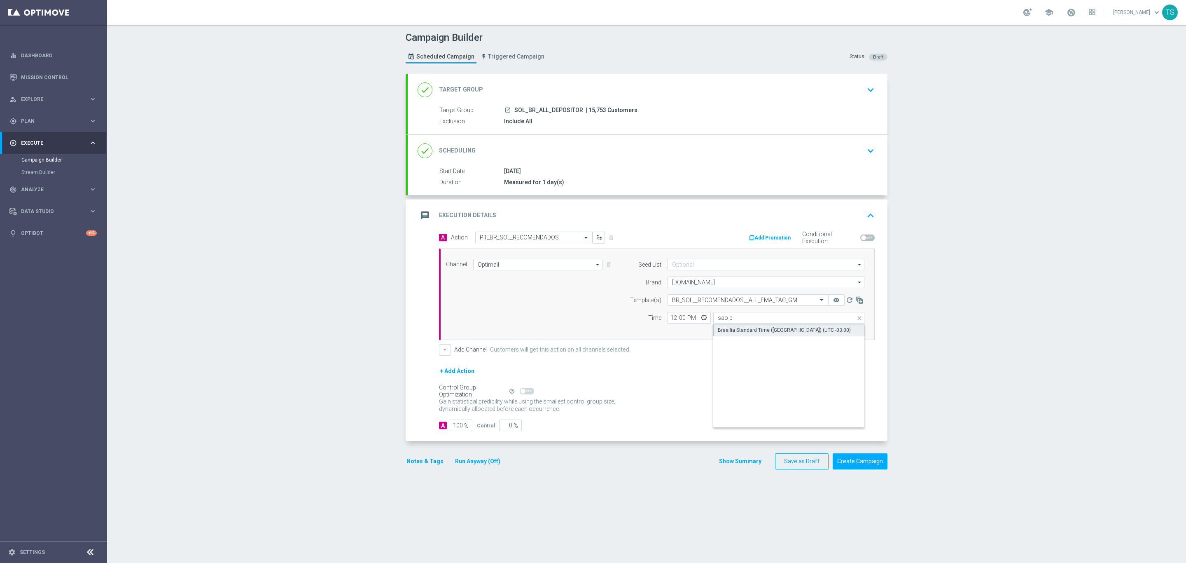
click at [779, 335] on div "Brasilia Standard Time ([GEOGRAPHIC_DATA]) (UTC -03:00)" at bounding box center [789, 330] width 152 height 12
type input "Brasilia Standard Time ([GEOGRAPHIC_DATA]) (UTC -03:00)"
click at [935, 341] on div "Campaign Builder Scheduled Campaign Triggered Campaign Status: Draft done Targe…" at bounding box center [646, 294] width 1079 height 538
click at [869, 466] on button "Create Campaign" at bounding box center [860, 461] width 55 height 16
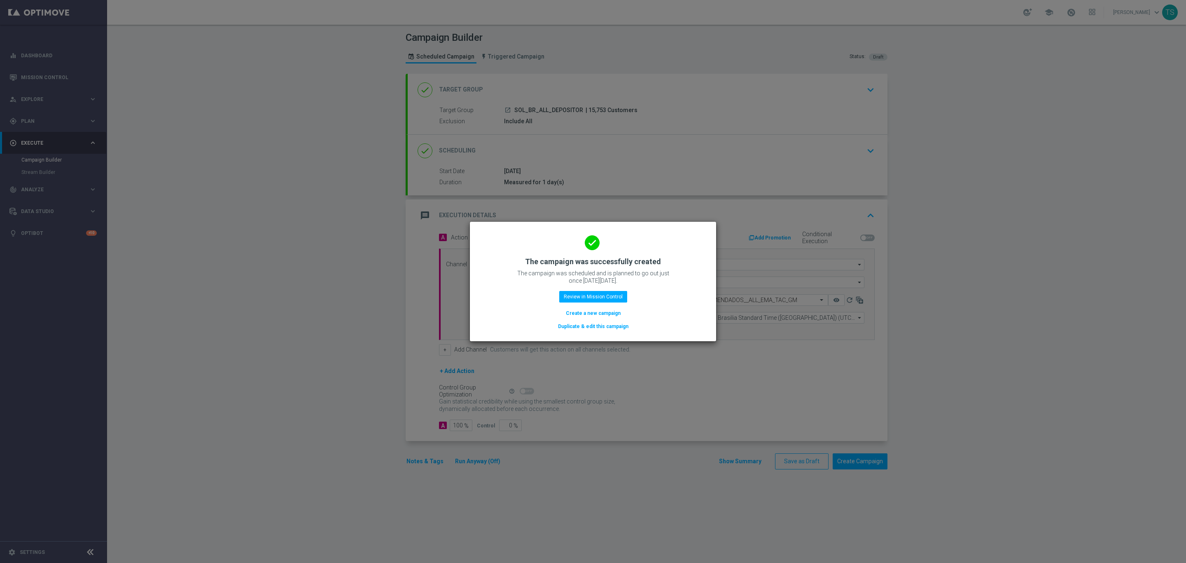
click at [676, 381] on modal-container "done The campaign was successfully created The campaign was scheduled and is pl…" at bounding box center [593, 281] width 1186 height 563
click at [597, 316] on button "Create a new campaign" at bounding box center [593, 313] width 56 height 9
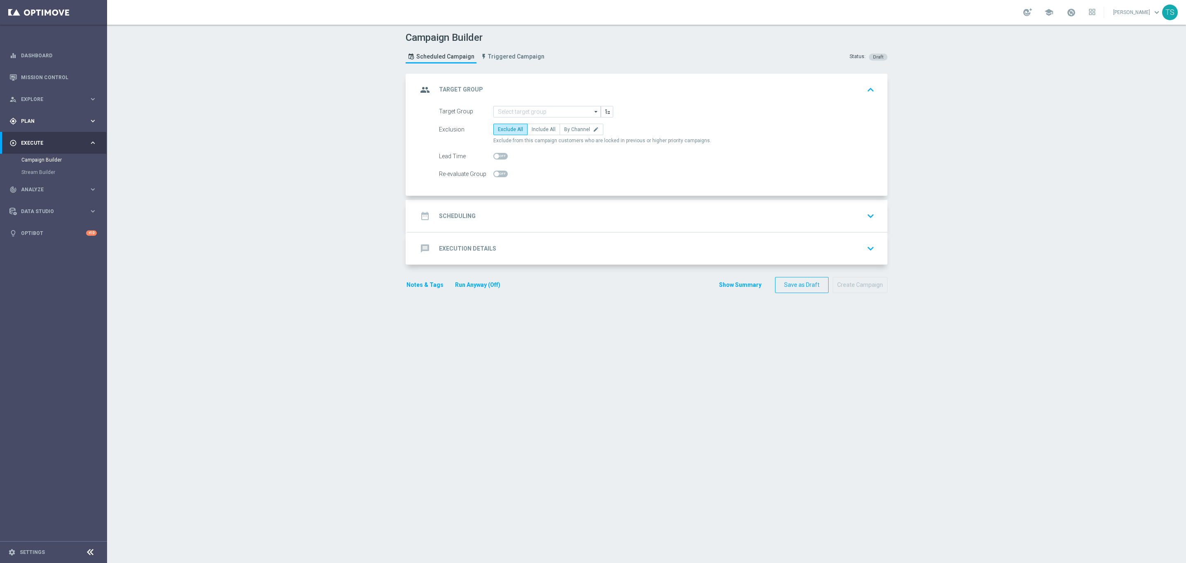
click at [56, 125] on div "gps_fixed Plan keyboard_arrow_right" at bounding box center [53, 121] width 106 height 22
click at [46, 209] on link "Embedded Messaging" at bounding box center [56, 212] width 60 height 7
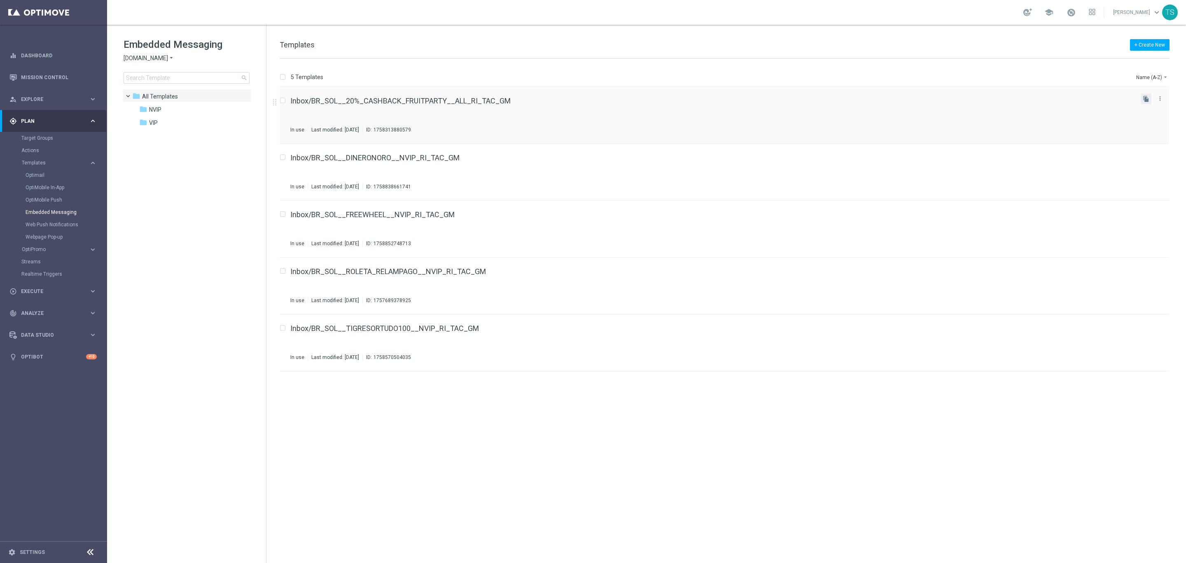
click at [1151, 99] on button "file_copy" at bounding box center [1146, 99] width 11 height 11
click at [1161, 156] on icon "more_vert" at bounding box center [1160, 155] width 7 height 7
click at [475, 152] on div "Inbox/BR_SOL__20%_CASHBACK_FRUITPARTY__ALL_RI_TAC_GM(1) Not Used Last modified:…" at bounding box center [724, 172] width 889 height 57
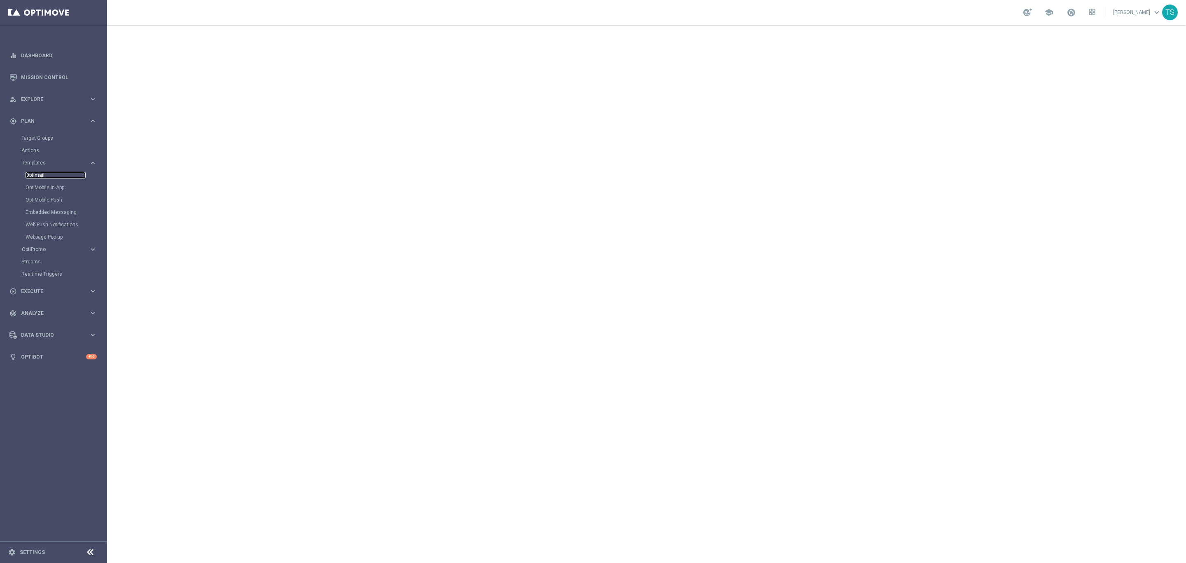
click at [40, 172] on link "Optimail" at bounding box center [56, 175] width 60 height 7
click at [150, 60] on icon "arrow_drop_down" at bounding box center [150, 58] width 7 height 8
click at [0, 0] on span "[DOMAIN_NAME]" at bounding box center [0, 0] width 0 height 0
click at [183, 75] on input at bounding box center [187, 78] width 126 height 12
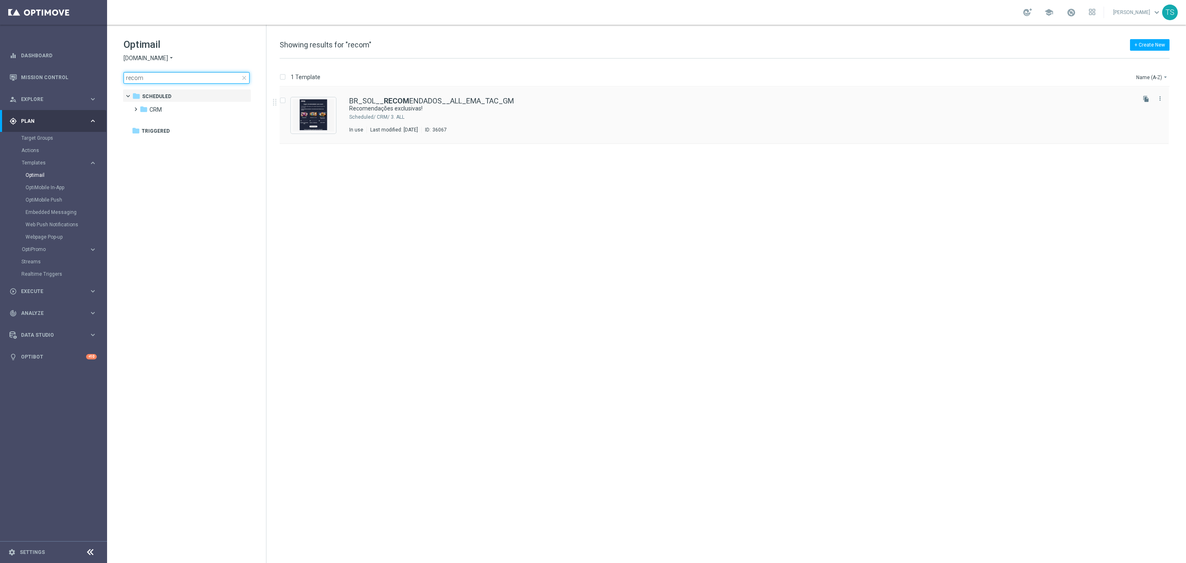
type input "recom"
click at [379, 103] on link "BR_SOL__ RECOM ENDADOS__ALL_EMA_TAC_GM" at bounding box center [431, 100] width 165 height 7
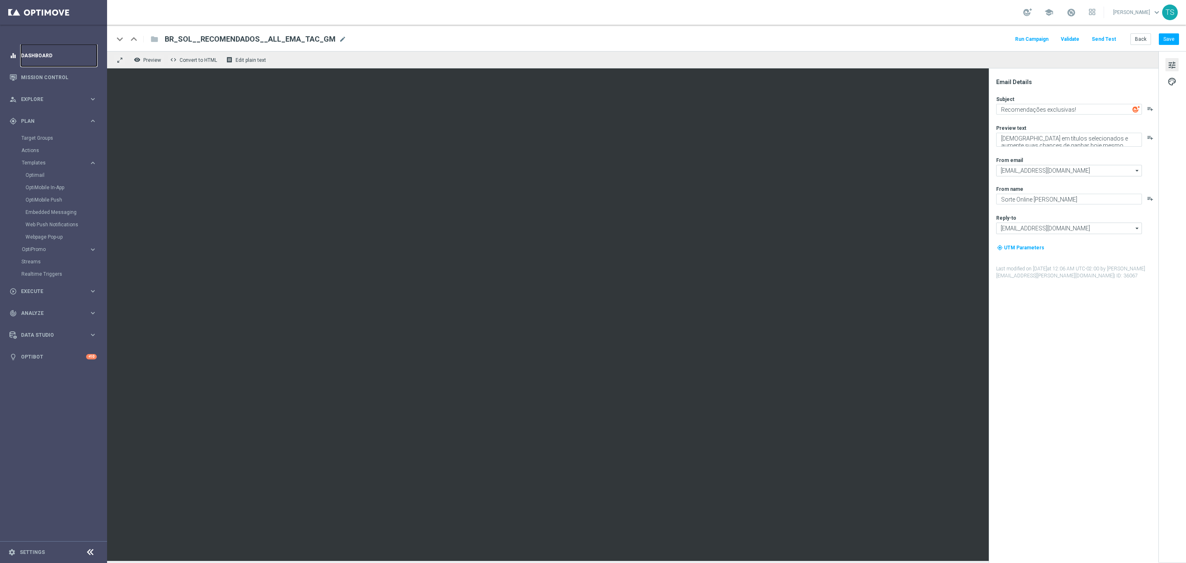
click at [48, 56] on link "Dashboard" at bounding box center [59, 55] width 76 height 22
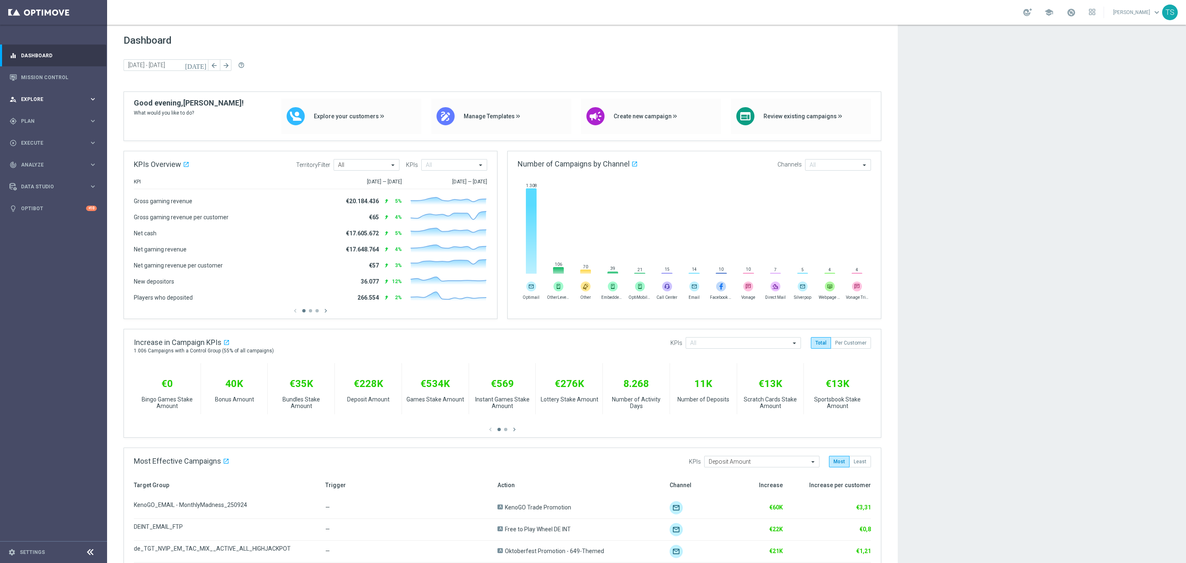
click at [68, 99] on span "Explore" at bounding box center [55, 99] width 68 height 5
click at [43, 234] on div "play_circle_outline Execute keyboard_arrow_right" at bounding box center [53, 242] width 106 height 22
click at [49, 159] on link "Campaign Builder" at bounding box center [53, 160] width 64 height 7
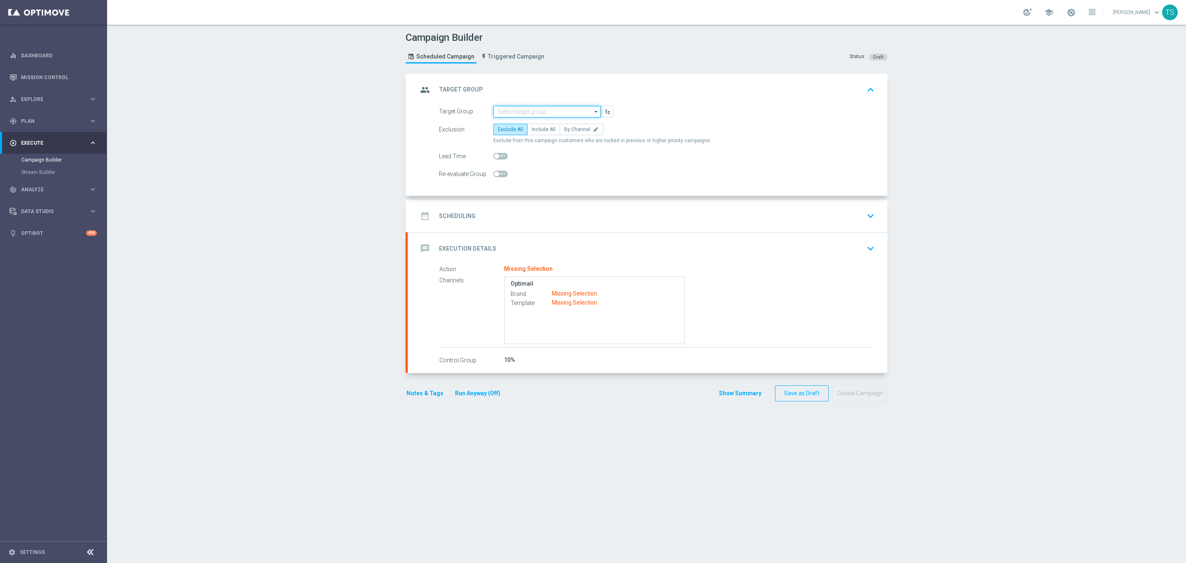
click at [585, 109] on input at bounding box center [547, 112] width 108 height 12
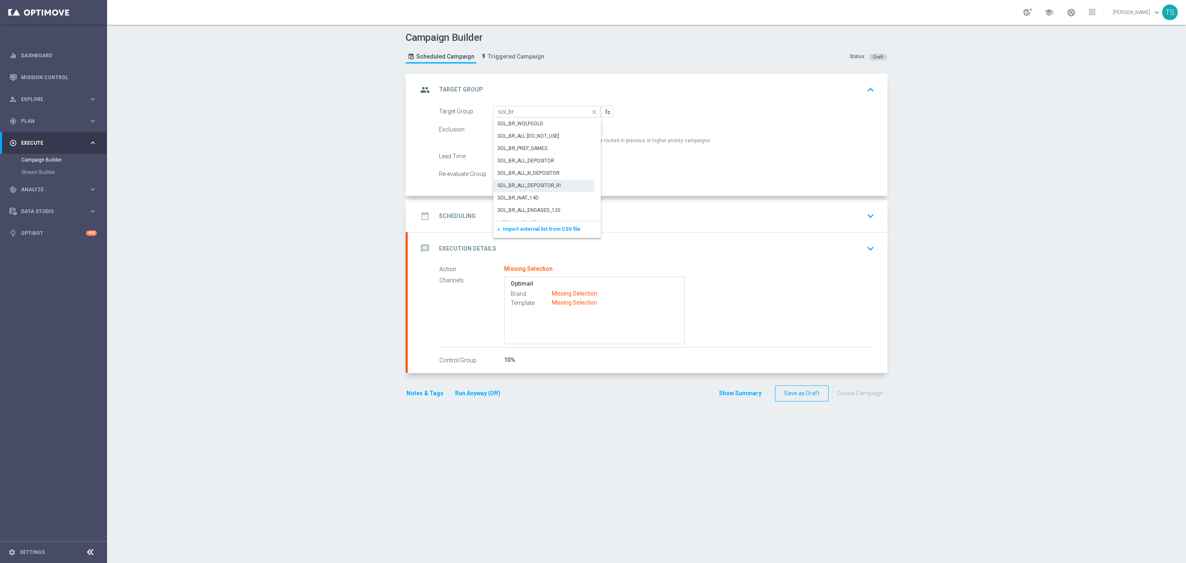
click at [573, 181] on div "SOL_BR_ALL_DEPOSITOR_RI" at bounding box center [543, 186] width 101 height 12
type input "SOL_BR_ALL_DEPOSITOR_RI"
click at [545, 134] on label "Include All" at bounding box center [543, 130] width 33 height 12
click at [537, 133] on input "Include All" at bounding box center [534, 130] width 5 height 5
radio input "true"
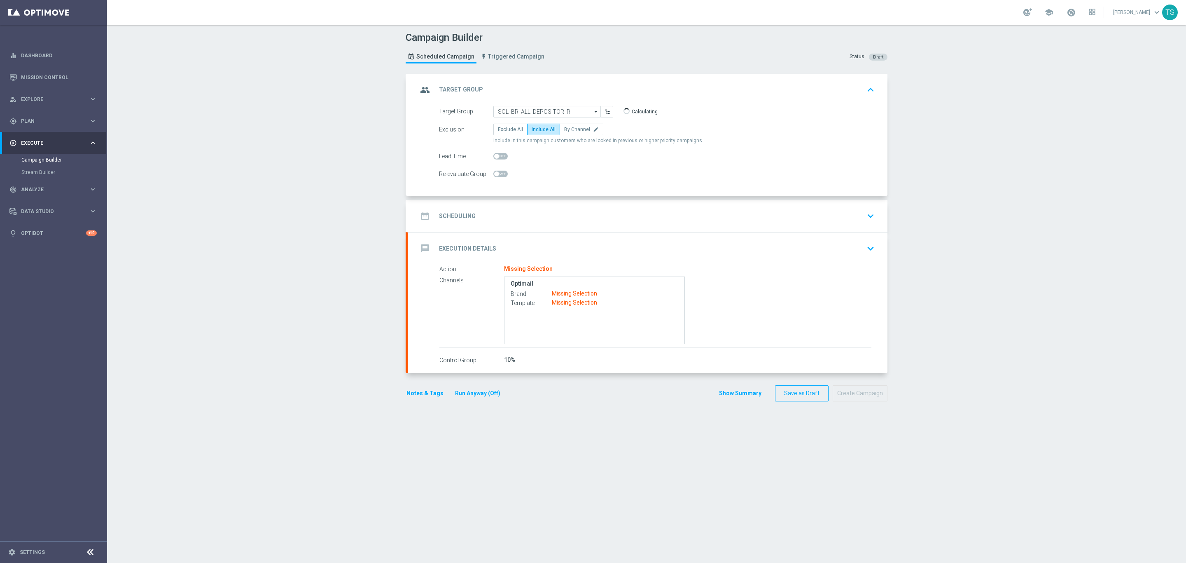
click at [869, 220] on icon "keyboard_arrow_down" at bounding box center [871, 216] width 12 height 12
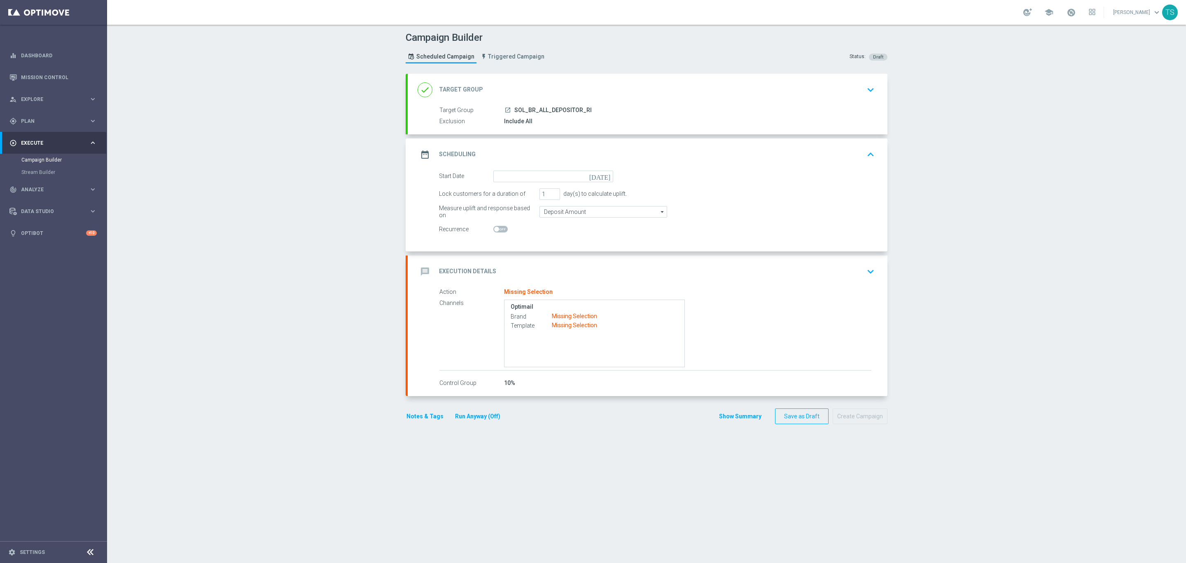
click at [604, 176] on icon "[DATE]" at bounding box center [601, 175] width 24 height 9
click at [580, 263] on span "27" at bounding box center [586, 261] width 13 height 13
type input "[DATE]"
click at [868, 271] on icon "keyboard_arrow_down" at bounding box center [871, 271] width 12 height 12
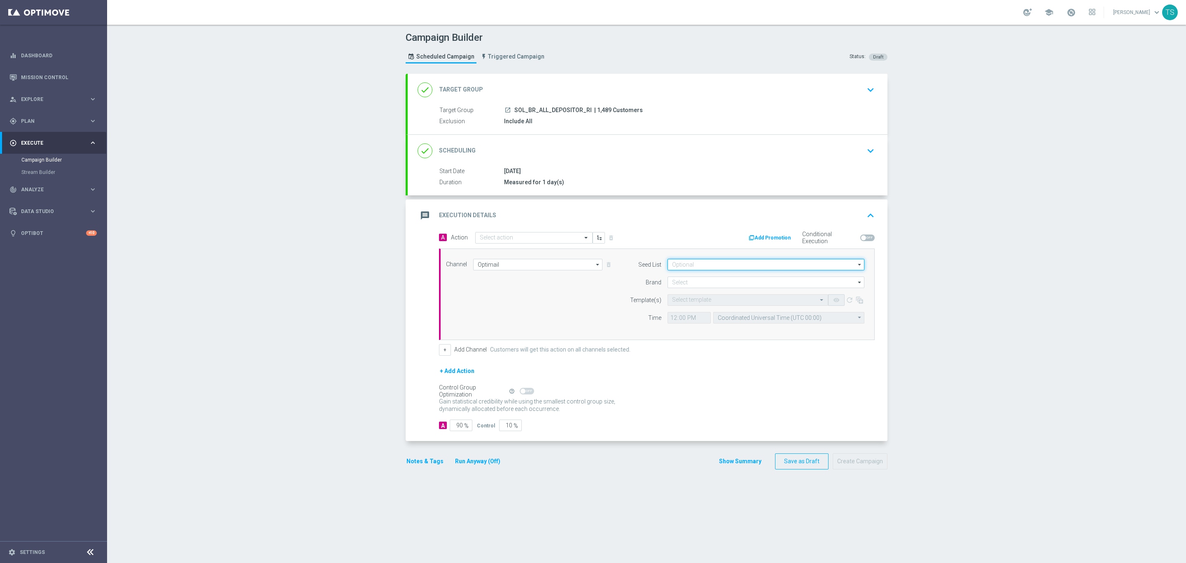
click at [724, 266] on input at bounding box center [766, 265] width 197 height 12
click at [554, 267] on input "Optimail" at bounding box center [537, 265] width 129 height 12
click at [525, 272] on div "Embedded Messaging" at bounding box center [537, 277] width 129 height 12
type input "Embedded Messaging"
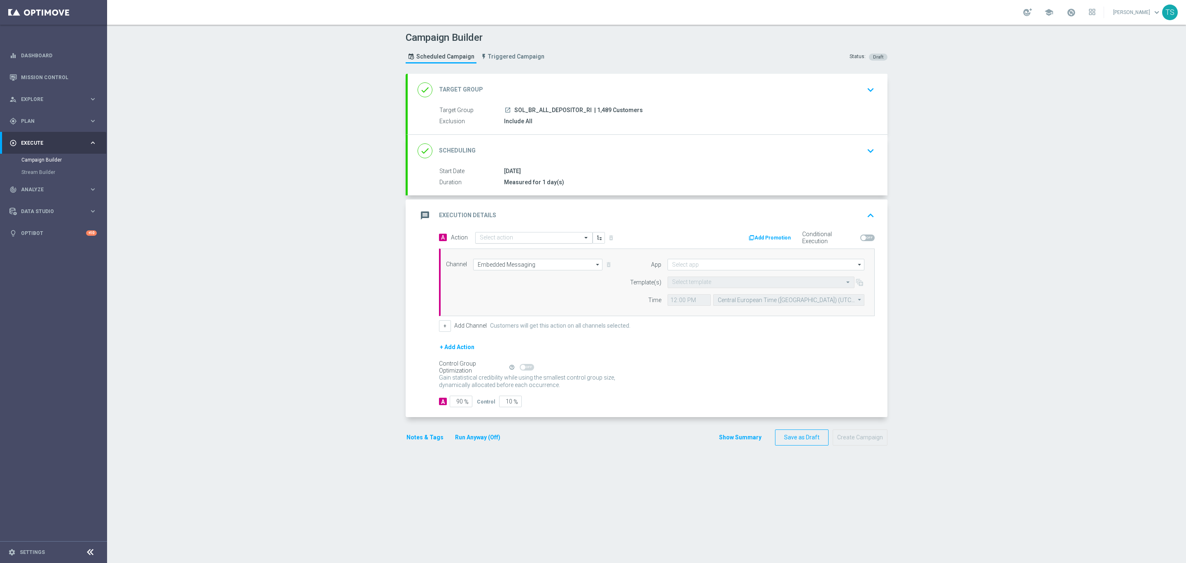
click at [526, 239] on input "text" at bounding box center [526, 237] width 92 height 7
type input "recomend"
drag, startPoint x: 535, startPoint y: 239, endPoint x: 398, endPoint y: 245, distance: 137.7
click at [408, 245] on div "A Action Quick find recomend PT_BR_SOL_RECOMENDADOS edit add_new Create new act…" at bounding box center [648, 324] width 480 height 186
type input "f"
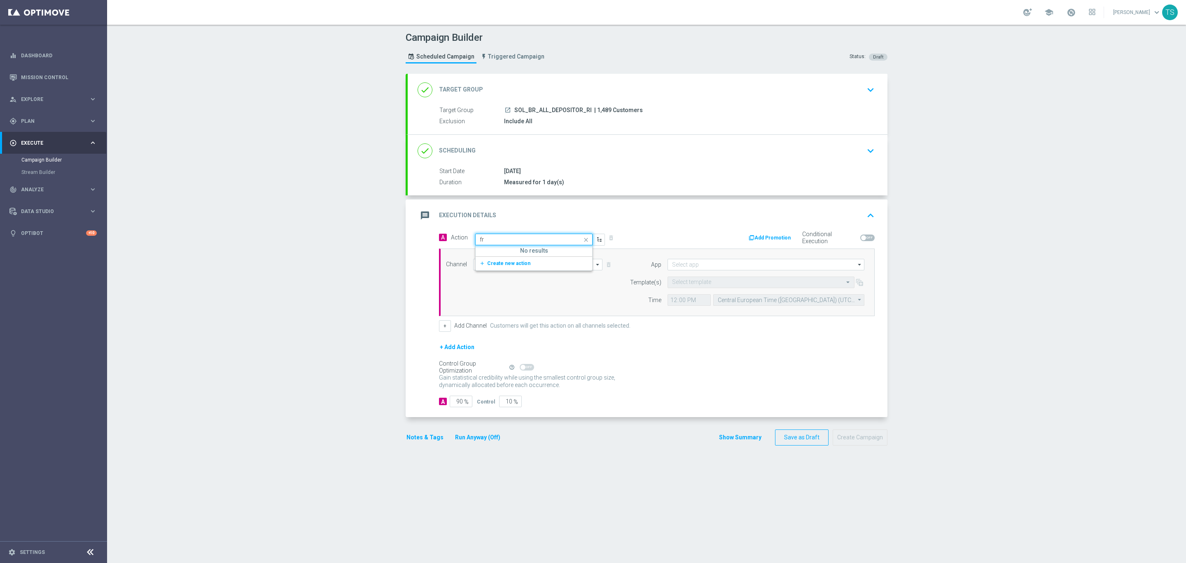
type input "f"
drag, startPoint x: 557, startPoint y: 240, endPoint x: 482, endPoint y: 238, distance: 75.0
click at [482, 238] on input "bonusback" at bounding box center [526, 239] width 92 height 7
click at [515, 240] on input "bonusback" at bounding box center [526, 239] width 92 height 7
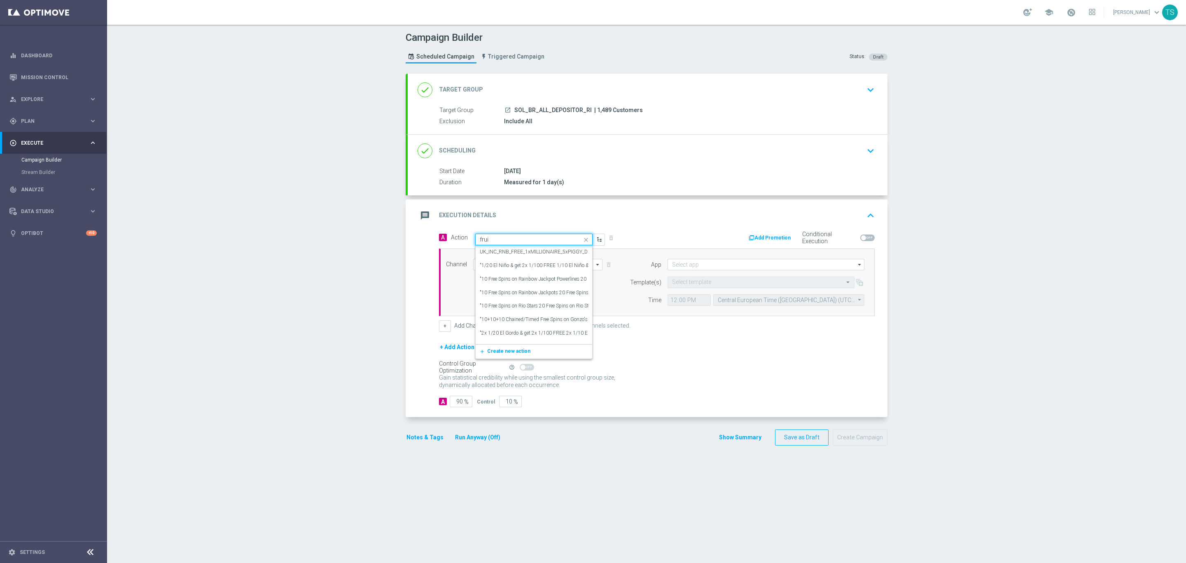
type input "fruit"
drag, startPoint x: 447, startPoint y: 233, endPoint x: 426, endPoint y: 231, distance: 21.0
click at [433, 231] on div "message Execution Details keyboard_arrow_up Action Missing Selection Channels O…" at bounding box center [648, 308] width 480 height 218
click at [701, 230] on div "message Execution Details keyboard_arrow_up" at bounding box center [648, 215] width 480 height 32
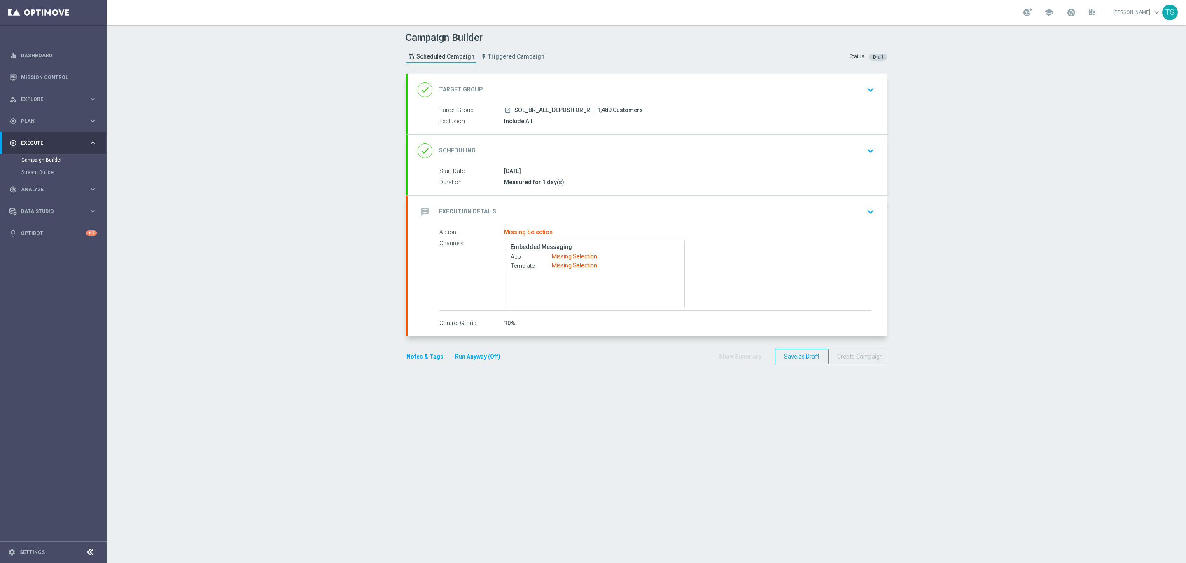
click at [588, 227] on div "message Execution Details keyboard_arrow_down" at bounding box center [648, 212] width 480 height 32
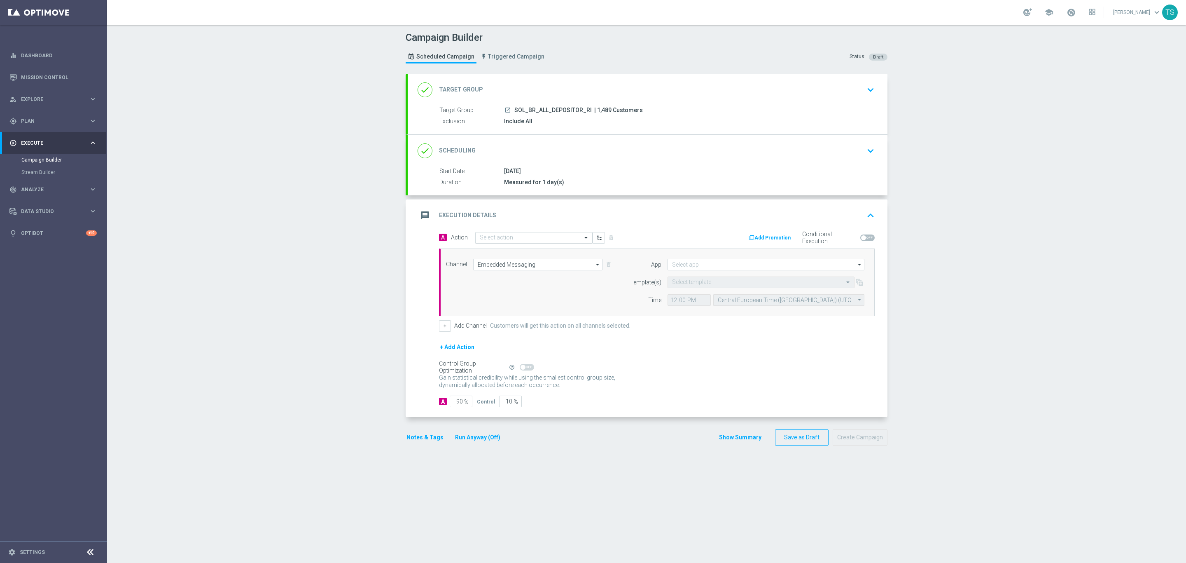
click at [561, 239] on input "text" at bounding box center [526, 237] width 92 height 7
type input "2"
click at [486, 242] on input "bonuback" at bounding box center [526, 239] width 92 height 7
drag, startPoint x: 535, startPoint y: 240, endPoint x: 439, endPoint y: 240, distance: 96.8
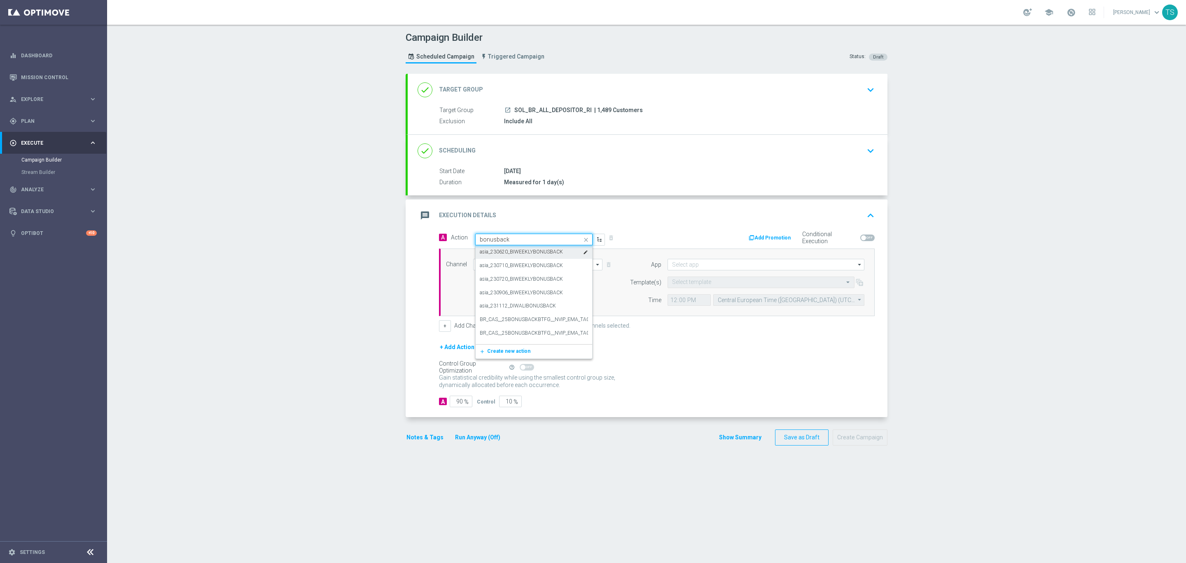
click at [439, 240] on div "A Action Quick find bonusback asia_230620_BIWEEKLYBONUSBACK edit asia_230710_BI…" at bounding box center [545, 238] width 224 height 14
type input "w38"
click at [744, 264] on input at bounding box center [766, 265] width 197 height 12
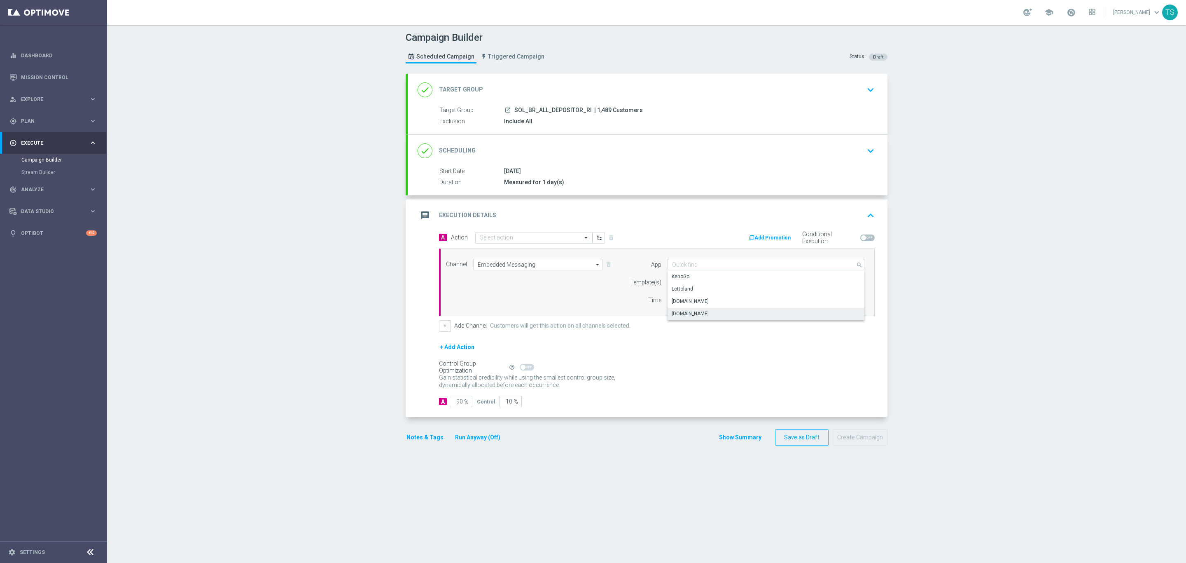
click at [725, 314] on div "[DOMAIN_NAME]" at bounding box center [766, 314] width 197 height 12
type input "[DOMAIN_NAME]"
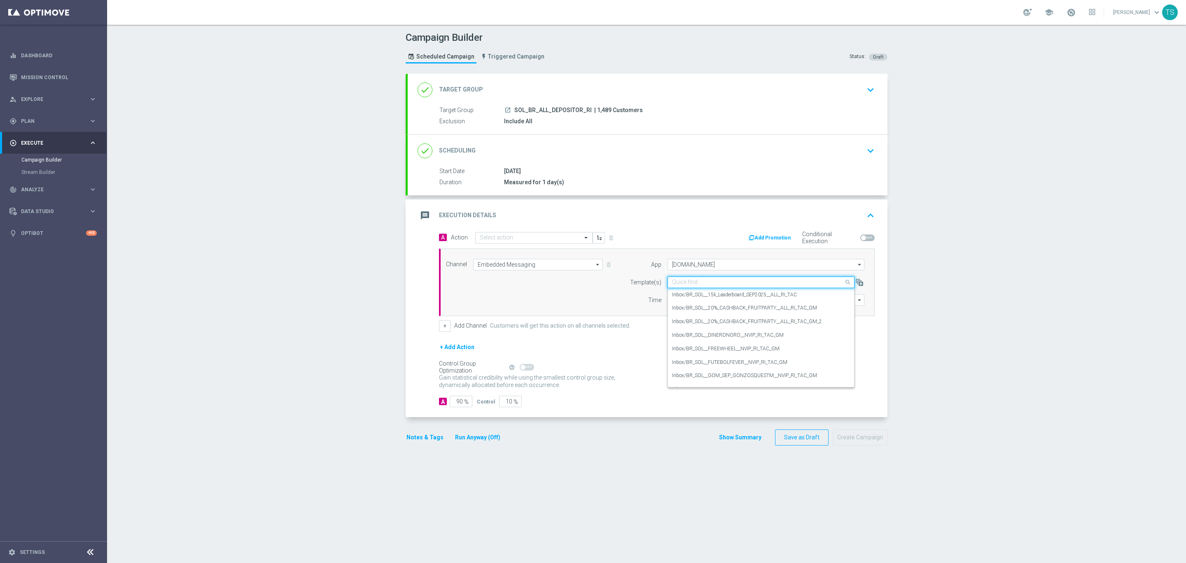
click at [701, 283] on input "text" at bounding box center [752, 282] width 161 height 7
click at [831, 326] on div "Inbox/BR_SOL__20%_CASHBACK_FRUITPARTY__ALL_RI_TAC_GM_2" at bounding box center [761, 322] width 178 height 14
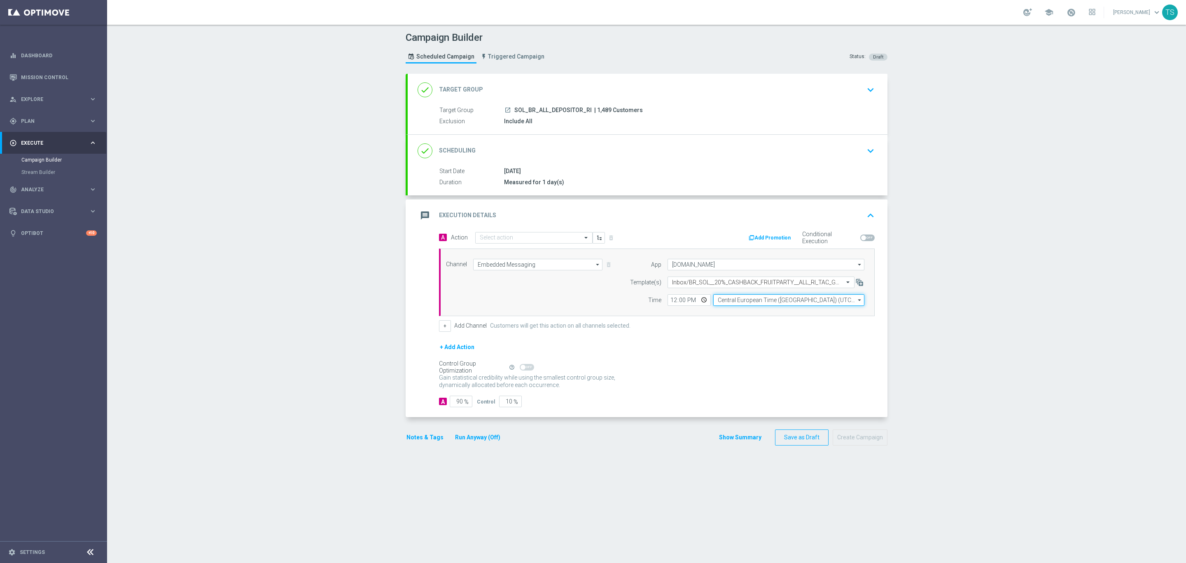
click at [790, 305] on input "Central European Time ([GEOGRAPHIC_DATA]) (UTC +02:00)" at bounding box center [788, 300] width 151 height 12
click at [754, 314] on div "Brasilia Standard Time ([GEOGRAPHIC_DATA]) (UTC -03:00)" at bounding box center [784, 311] width 133 height 7
type input "Brasilia Standard Time ([GEOGRAPHIC_DATA]) (UTC -03:00)"
click at [559, 235] on div "Select action" at bounding box center [529, 237] width 106 height 7
type input "fruitparty"
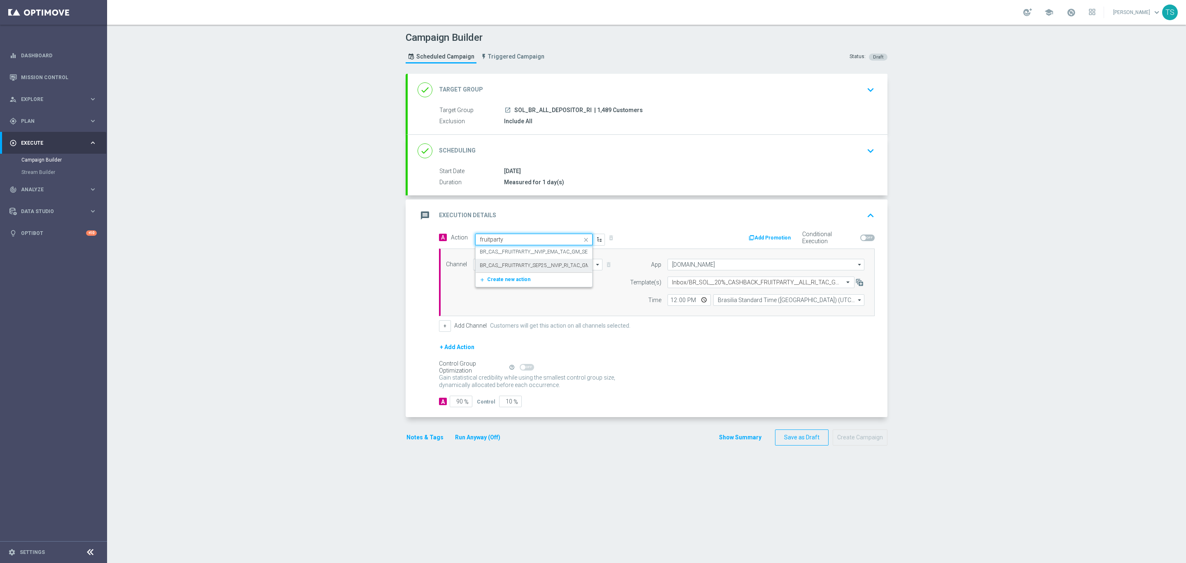
click at [559, 269] on label "BR_CAS__FRUITPARTY_SEP25__NVIP_RI_TAC_GM" at bounding box center [535, 265] width 110 height 7
click at [874, 443] on button "Create Campaign" at bounding box center [860, 437] width 55 height 16
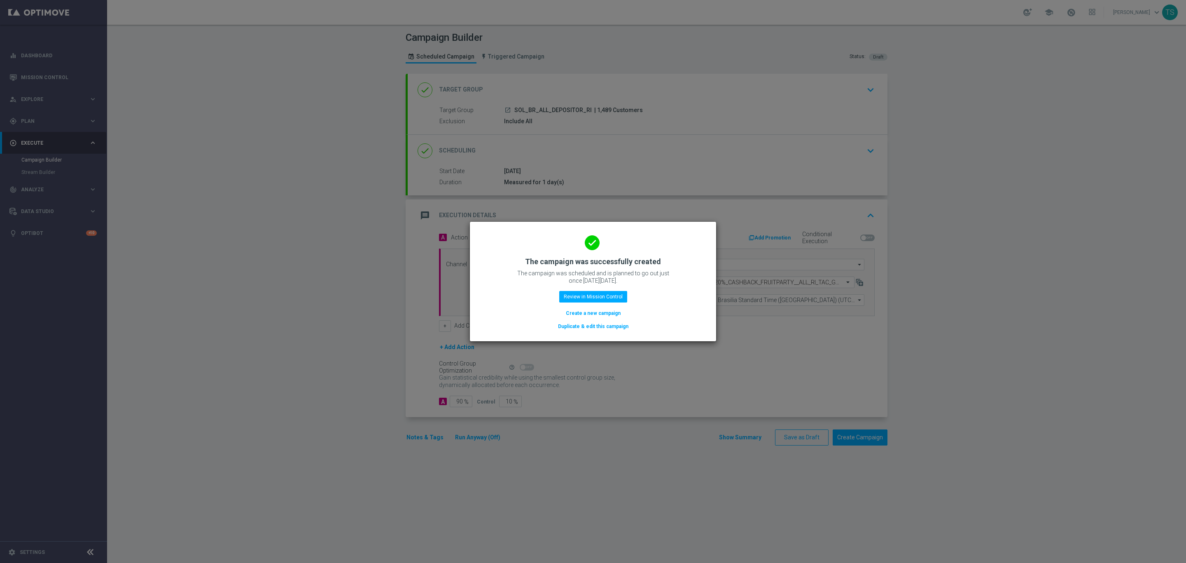
click at [343, 375] on modal-container "done The campaign was successfully created The campaign was scheduled and is pl…" at bounding box center [593, 281] width 1186 height 563
click at [592, 288] on div "done The campaign was successfully created The campaign was scheduled and is pl…" at bounding box center [593, 279] width 227 height 101
drag, startPoint x: 592, startPoint y: 295, endPoint x: 299, endPoint y: 191, distance: 310.6
click at [592, 296] on button "Review in Mission Control" at bounding box center [593, 297] width 68 height 12
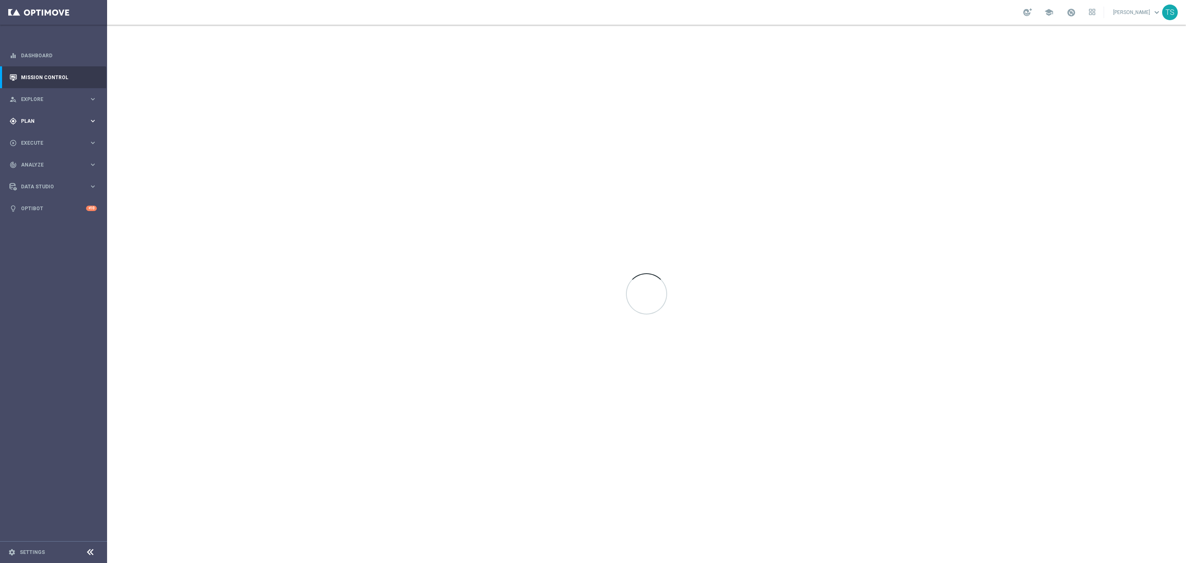
click at [70, 116] on div "gps_fixed Plan keyboard_arrow_right" at bounding box center [53, 121] width 106 height 22
click at [61, 139] on link "Target Groups" at bounding box center [53, 138] width 64 height 7
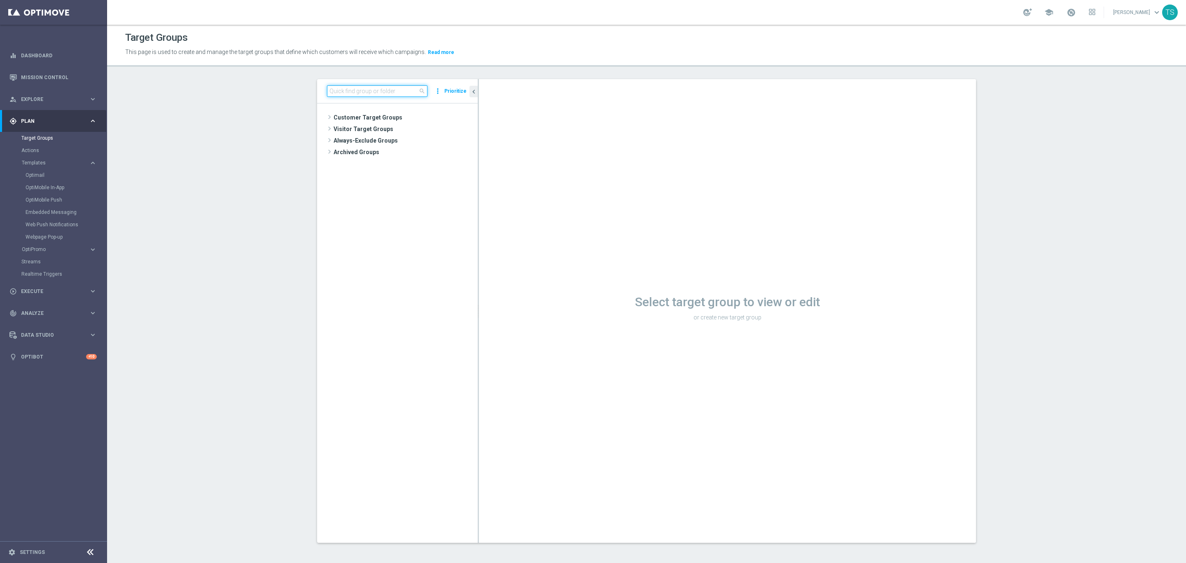
click at [352, 91] on input at bounding box center [377, 91] width 101 height 12
type input "SOL_BR"
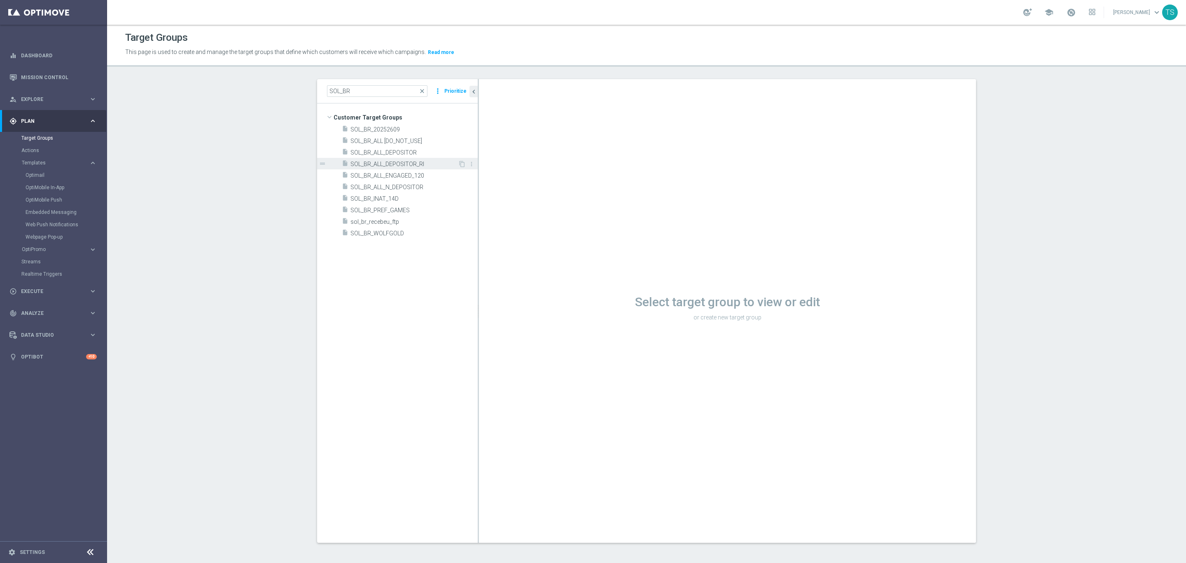
click at [442, 164] on span "SOL_BR_ALL_DEPOSITOR_RI" at bounding box center [405, 164] width 108 height 7
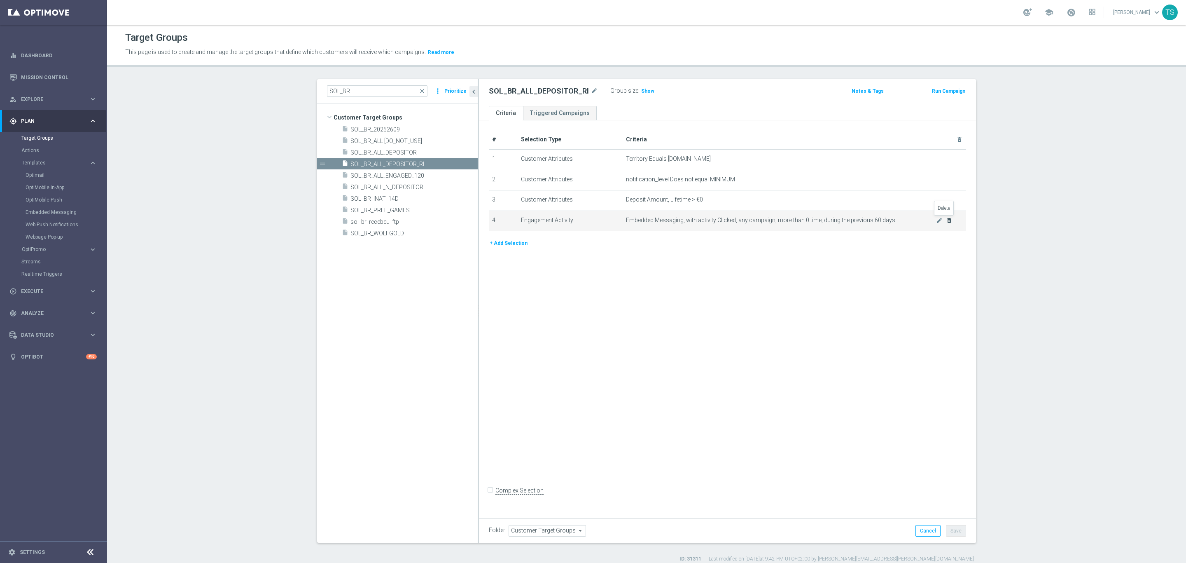
click at [946, 217] on icon "delete_forever" at bounding box center [949, 220] width 7 height 7
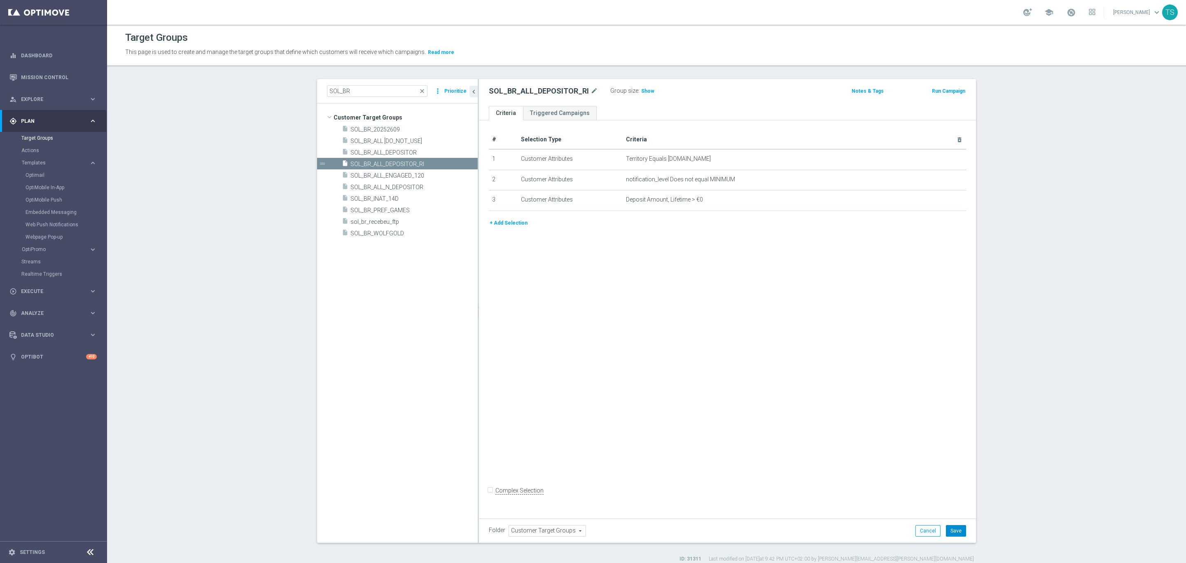
click at [954, 525] on button "Save" at bounding box center [956, 531] width 20 height 12
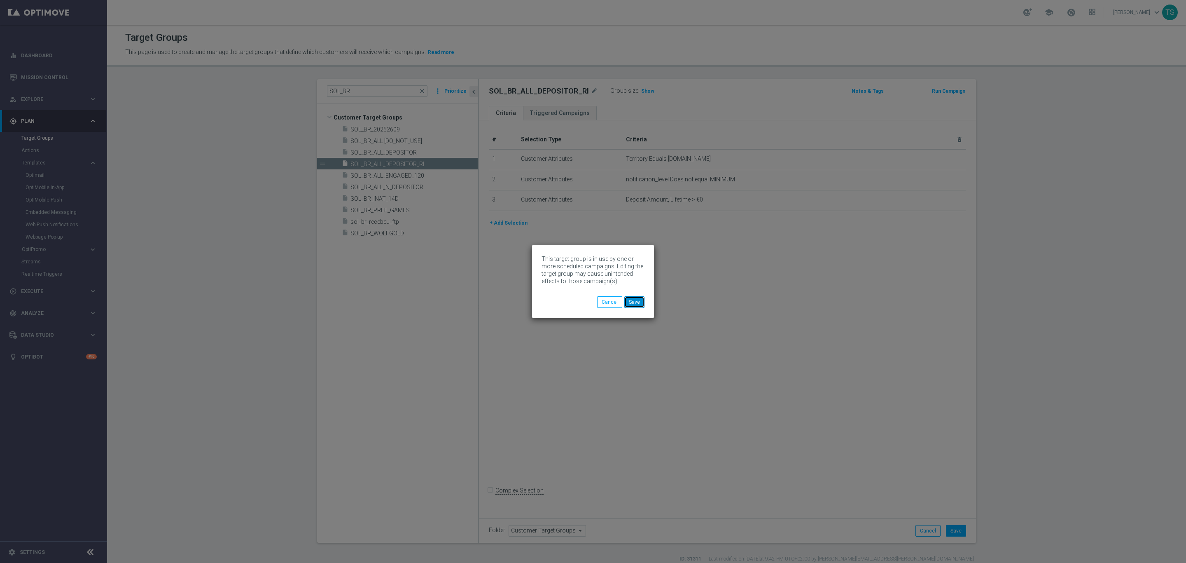
click at [636, 303] on button "Save" at bounding box center [634, 302] width 20 height 12
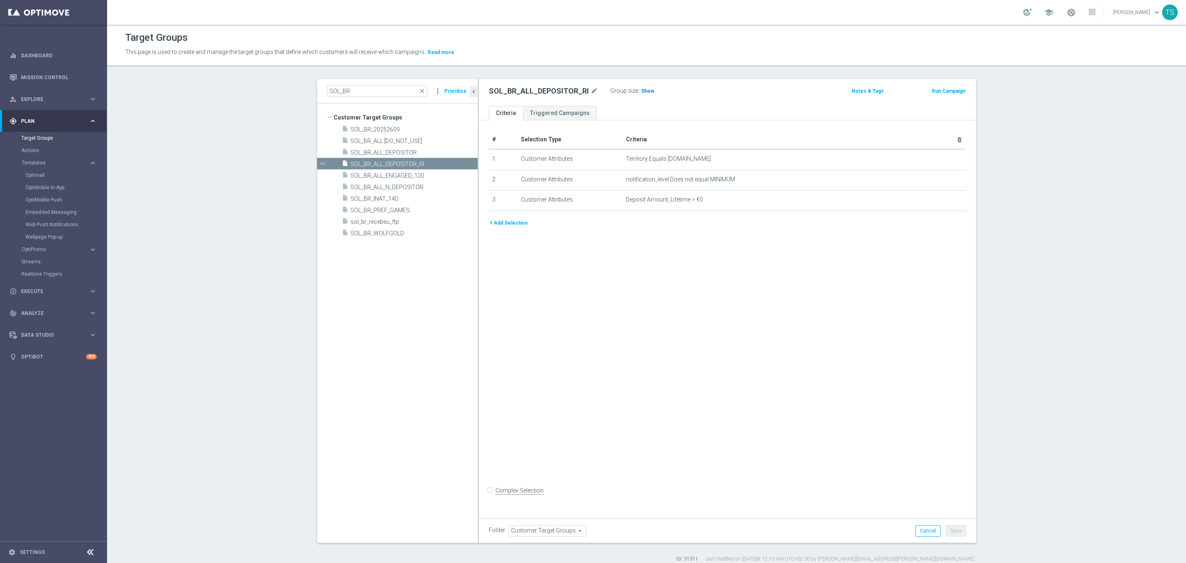
click at [644, 89] on h3 "Show" at bounding box center [648, 91] width 15 height 9
click at [36, 57] on link "Dashboard" at bounding box center [59, 55] width 76 height 22
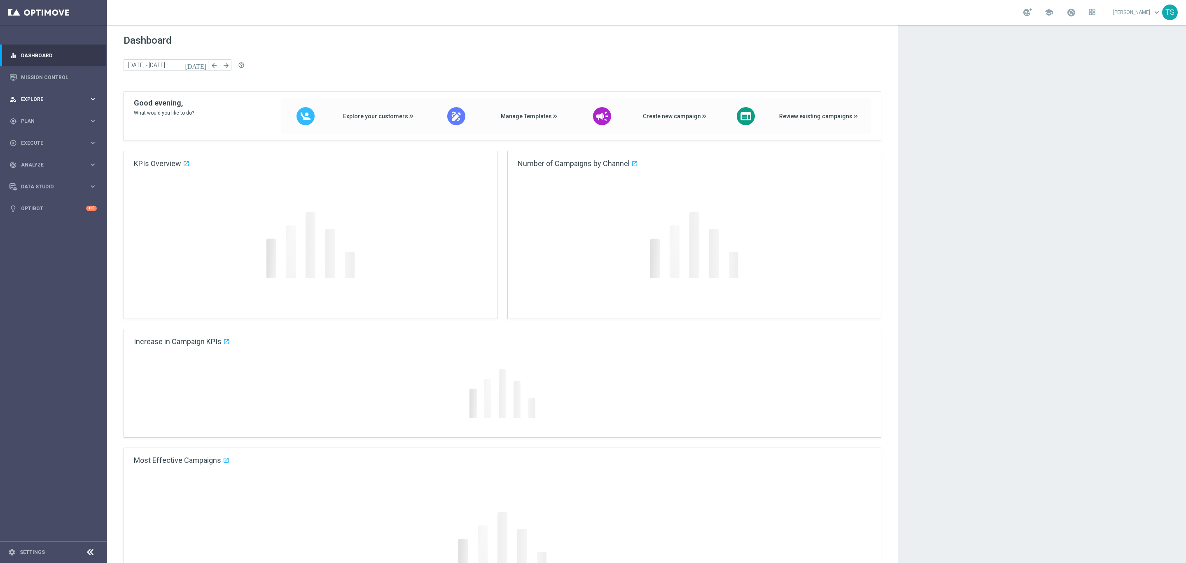
click at [46, 101] on span "Explore" at bounding box center [55, 99] width 68 height 5
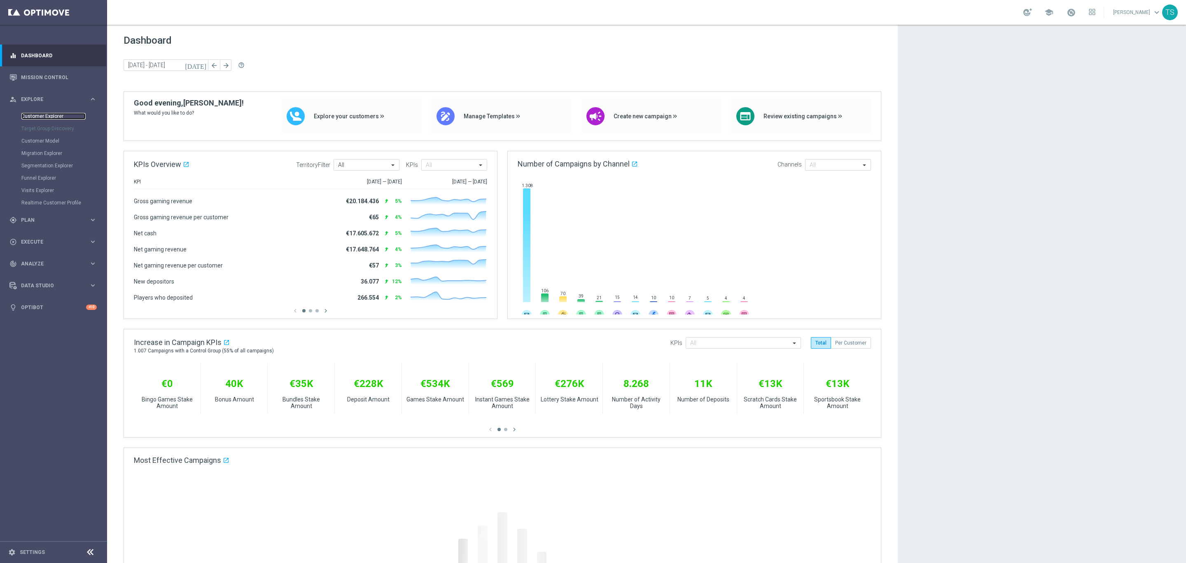
click at [49, 114] on link "Customer Explorer" at bounding box center [53, 116] width 64 height 7
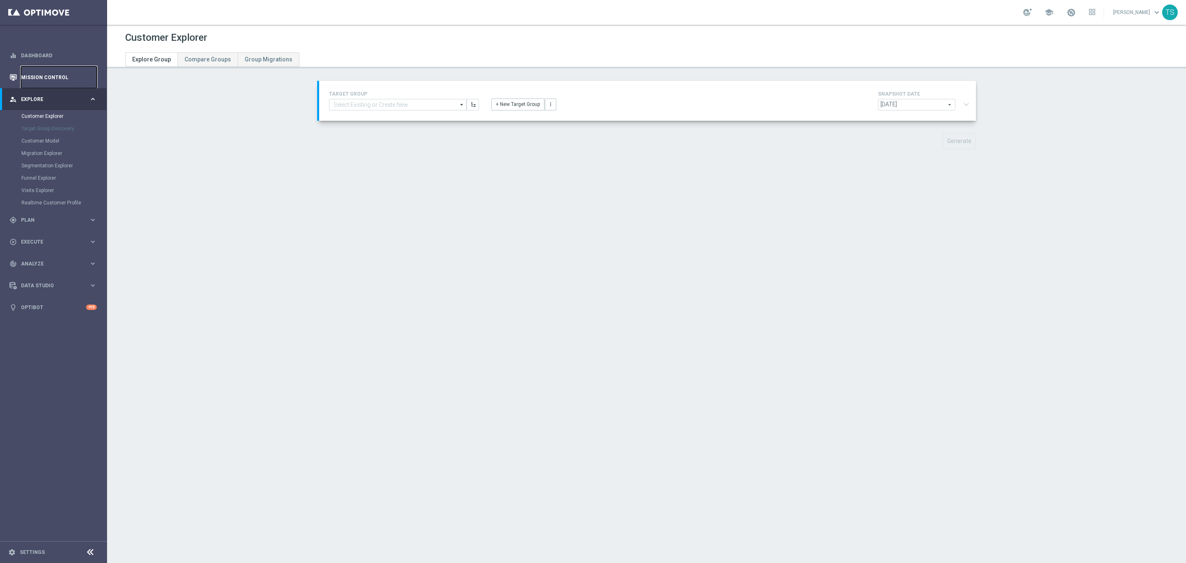
click at [52, 68] on link "Mission Control" at bounding box center [59, 77] width 76 height 22
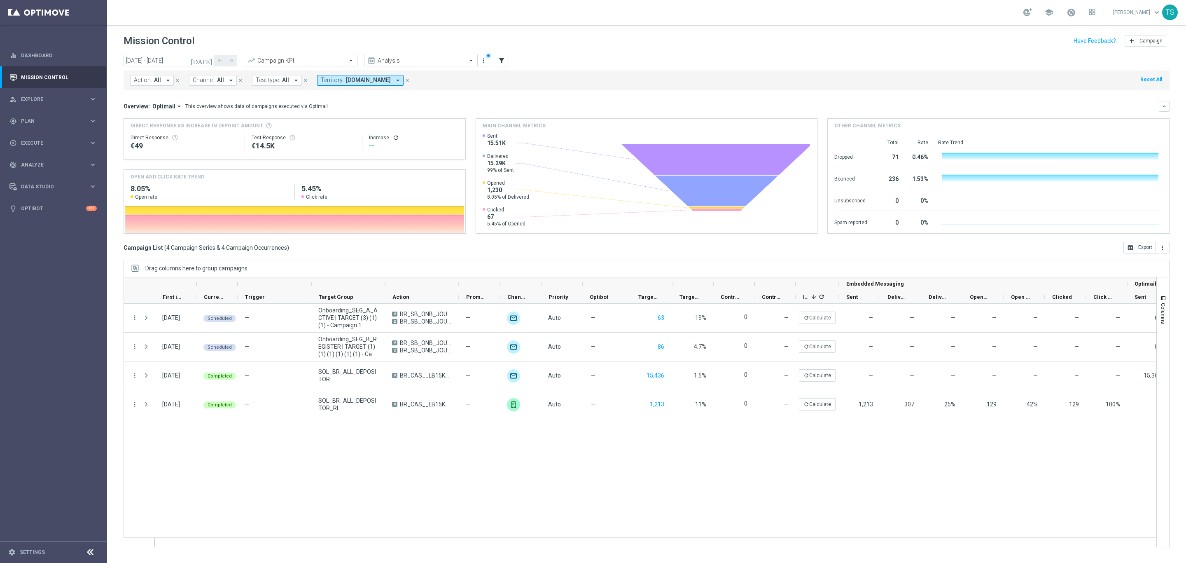
drag, startPoint x: 760, startPoint y: 547, endPoint x: 776, endPoint y: 548, distance: 16.1
click at [776, 548] on ag-grid-angular "Drag columns here to group campaigns Drag here to set column labels Optimail" at bounding box center [647, 408] width 1046 height 296
click at [206, 61] on icon "[DATE]" at bounding box center [202, 60] width 22 height 7
click at [209, 58] on icon "[DATE]" at bounding box center [202, 60] width 22 height 7
click at [191, 62] on input "[DATE] - [DATE]" at bounding box center [169, 61] width 91 height 12
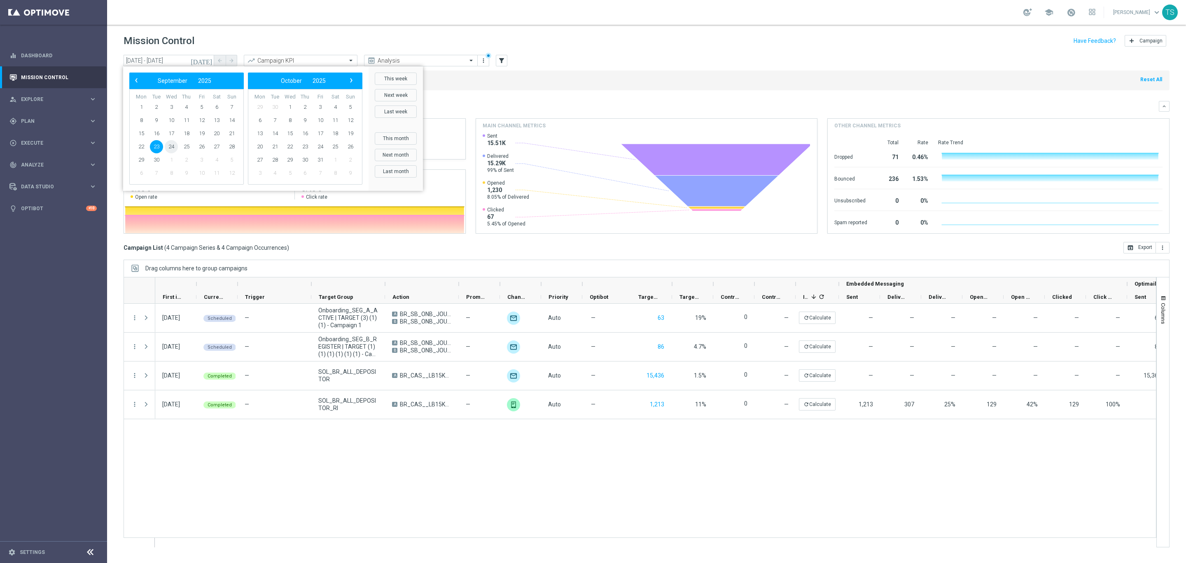
click at [172, 146] on span "24" at bounding box center [171, 146] width 13 height 13
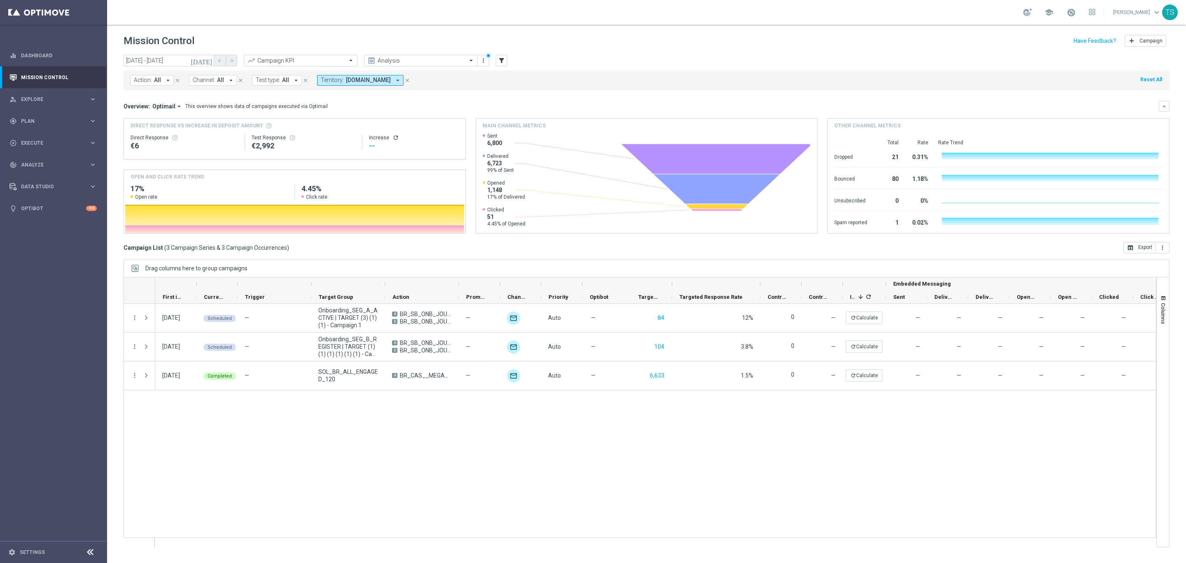
drag, startPoint x: 714, startPoint y: 286, endPoint x: 761, endPoint y: 282, distance: 47.1
click at [761, 282] on div at bounding box center [760, 283] width 3 height 13
click at [207, 61] on icon "[DATE]" at bounding box center [202, 60] width 22 height 7
click at [206, 60] on icon "[DATE]" at bounding box center [202, 60] width 22 height 7
click at [186, 57] on input "[DATE] - [DATE]" at bounding box center [169, 61] width 91 height 12
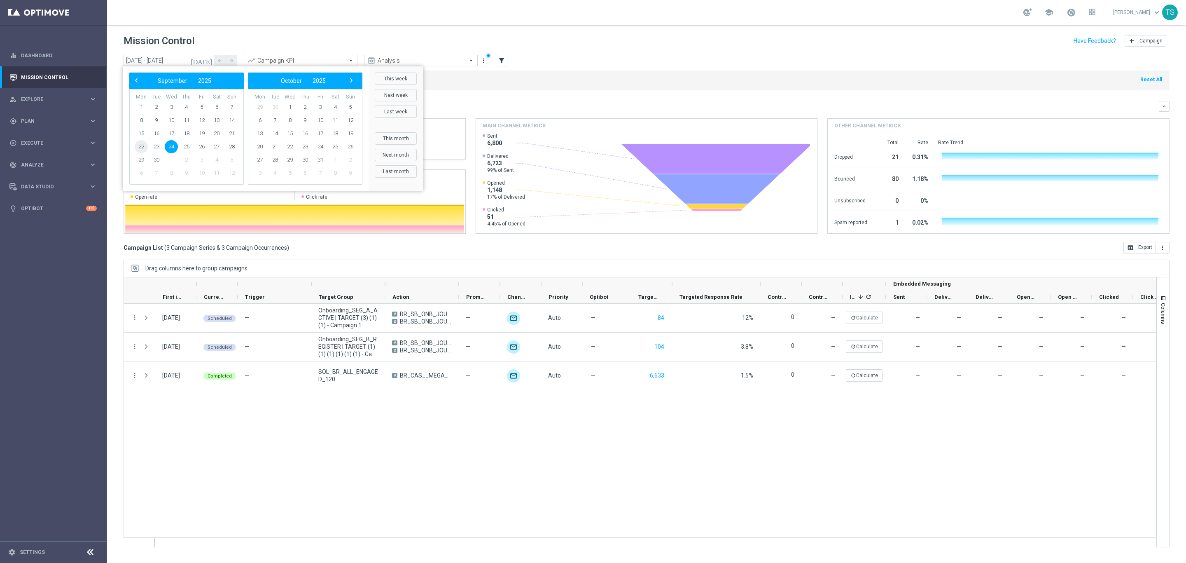
click at [136, 146] on span "22" at bounding box center [141, 146] width 13 height 13
click at [167, 145] on span "24" at bounding box center [171, 146] width 13 height 13
type input "[DATE] - [DATE]"
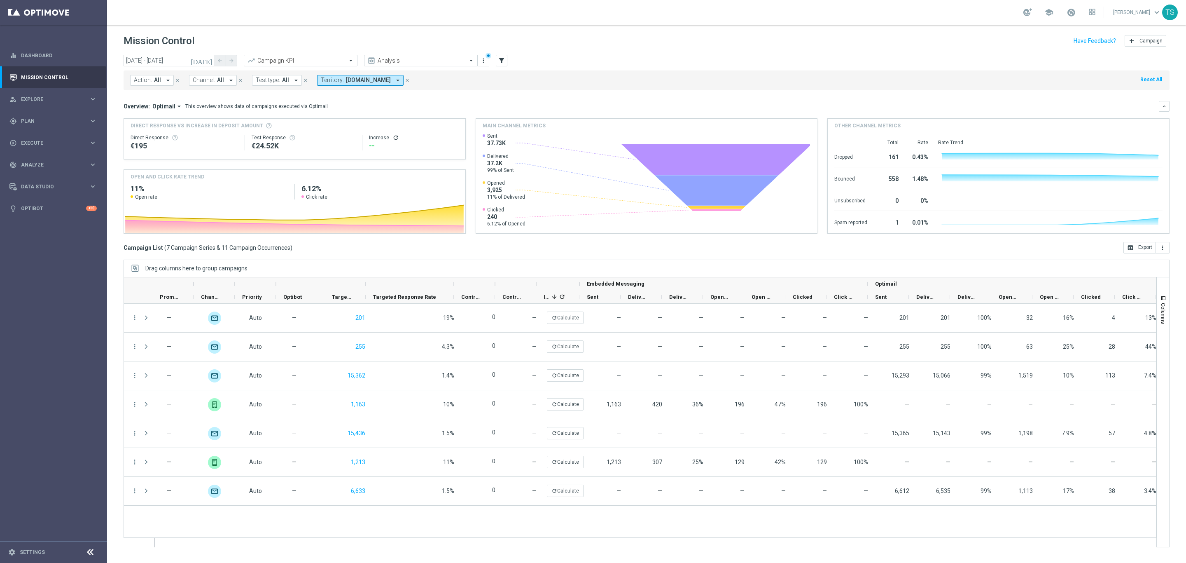
scroll to position [0, 309]
drag, startPoint x: 660, startPoint y: 293, endPoint x: 683, endPoint y: 290, distance: 23.4
click at [683, 290] on div "Embedded Messaging Optimail Action" at bounding box center [582, 290] width 1472 height 26
drag, startPoint x: 659, startPoint y: 295, endPoint x: 705, endPoint y: 291, distance: 45.9
click at [705, 291] on div at bounding box center [705, 296] width 3 height 13
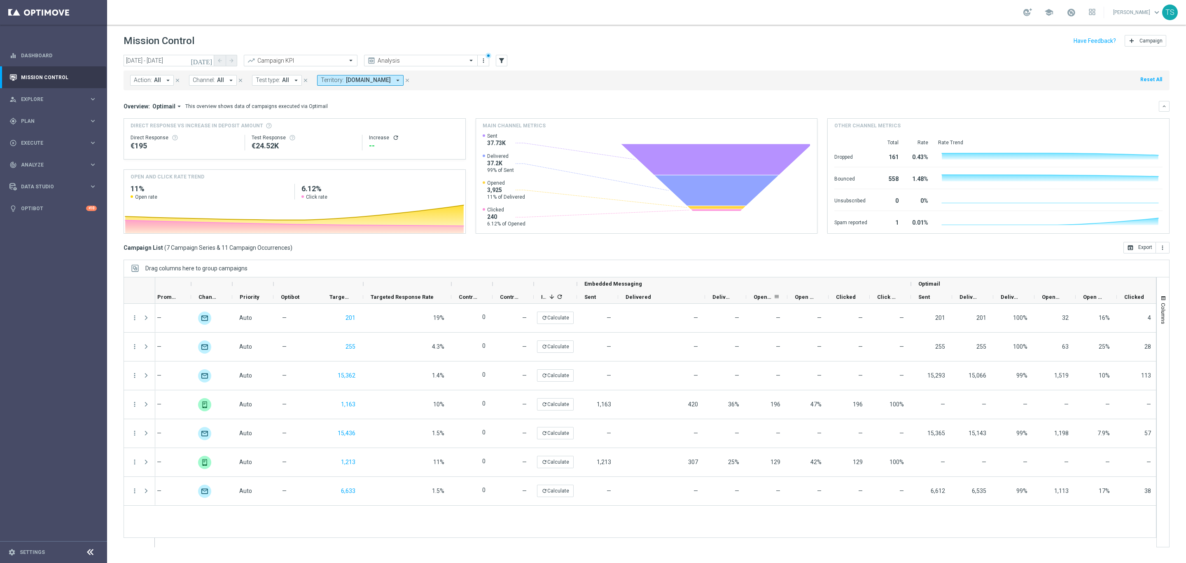
click at [751, 295] on div "Opened" at bounding box center [766, 296] width 41 height 13
drag, startPoint x: 746, startPoint y: 296, endPoint x: 771, endPoint y: 292, distance: 25.8
click at [771, 292] on div at bounding box center [771, 296] width 3 height 13
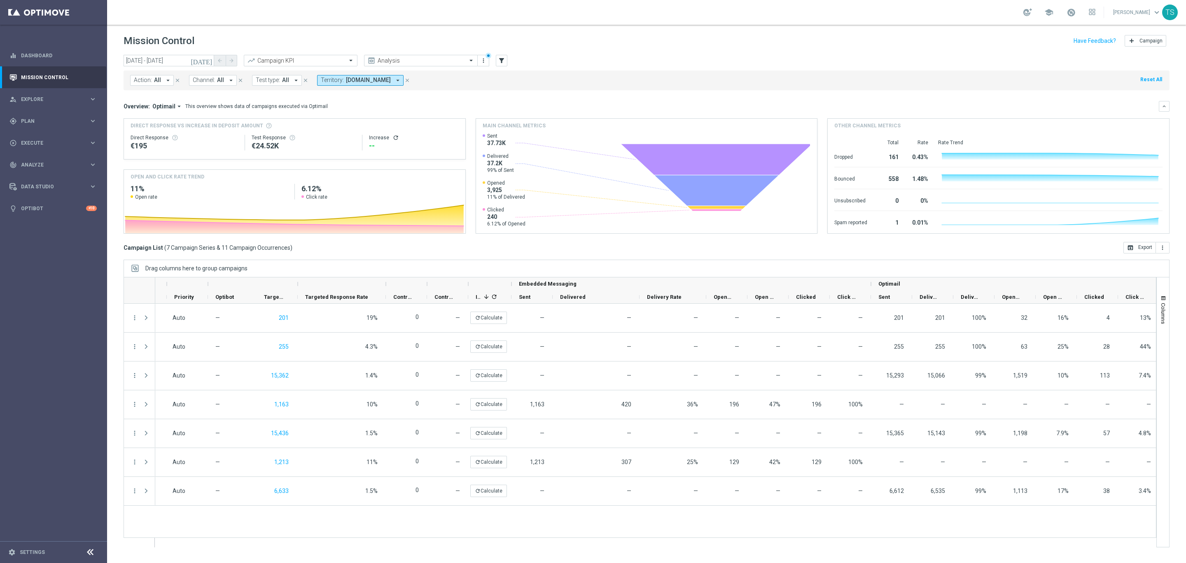
scroll to position [0, 0]
